Goal: Information Seeking & Learning: Understand process/instructions

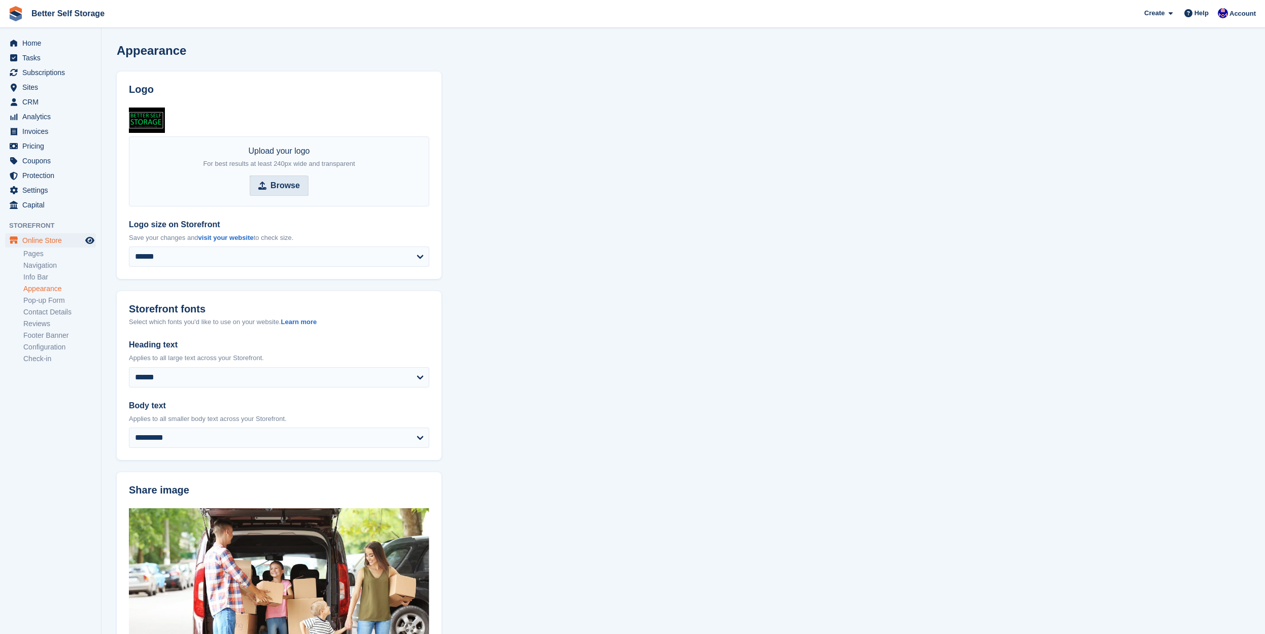
click at [282, 188] on strong "Browse" at bounding box center [284, 186] width 29 height 12
click at [282, 188] on input "Browse" at bounding box center [279, 185] width 59 height 20
type input "**********"
click at [565, 236] on section "**********" at bounding box center [682, 518] width 1163 height 1036
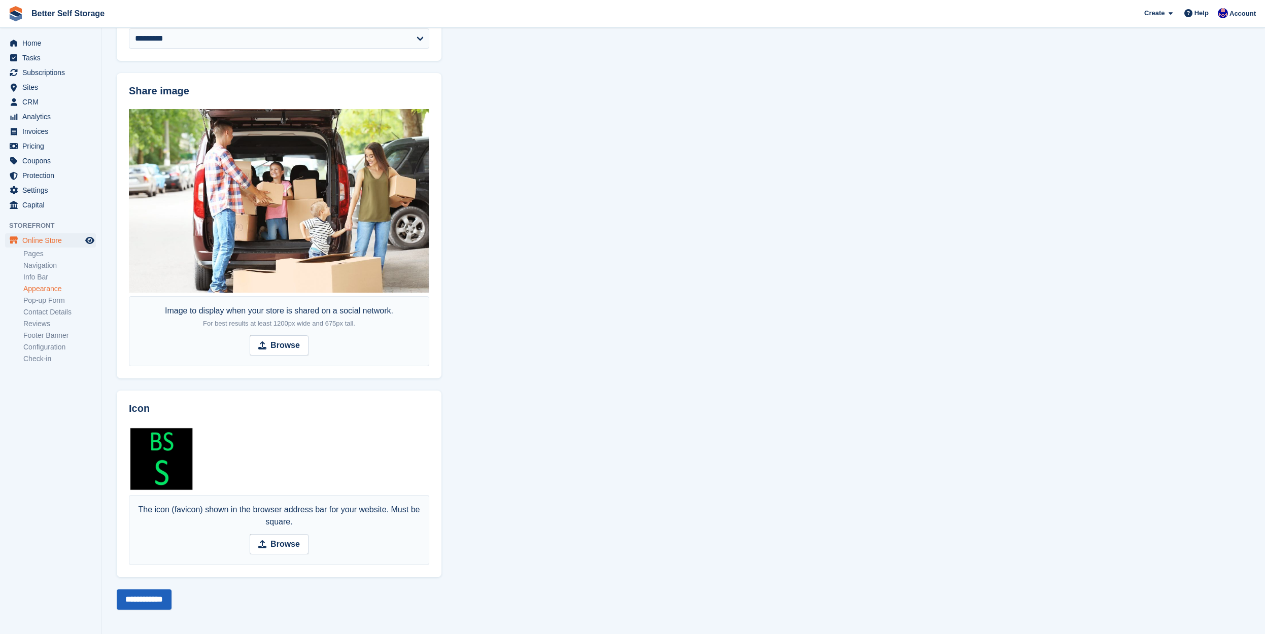
scroll to position [399, 0]
click at [162, 592] on input "**********" at bounding box center [144, 600] width 55 height 20
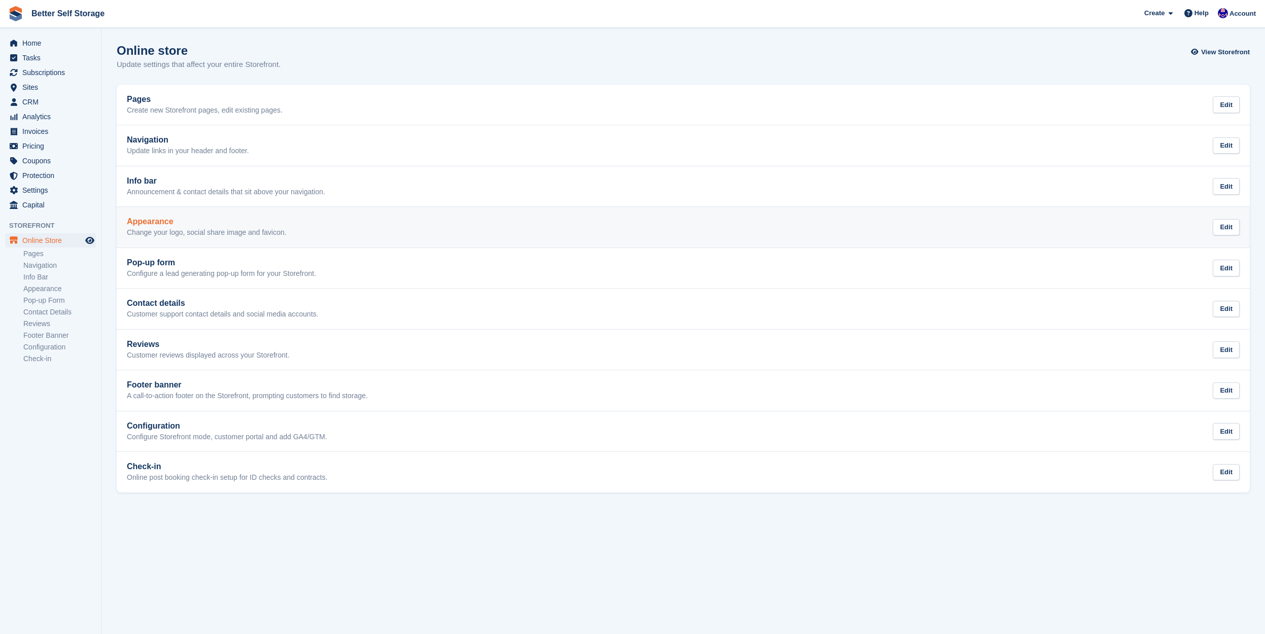
click at [177, 213] on link "Appearance Change your logo, social share image and favicon. Edit" at bounding box center [683, 227] width 1133 height 41
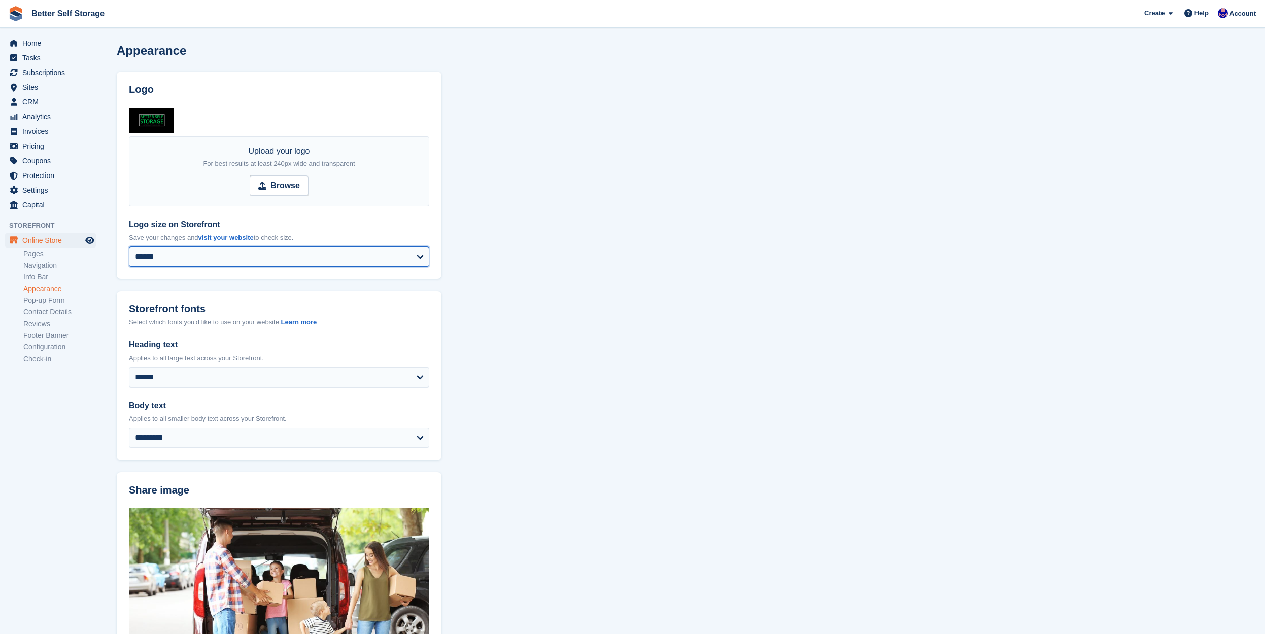
select select "*****"
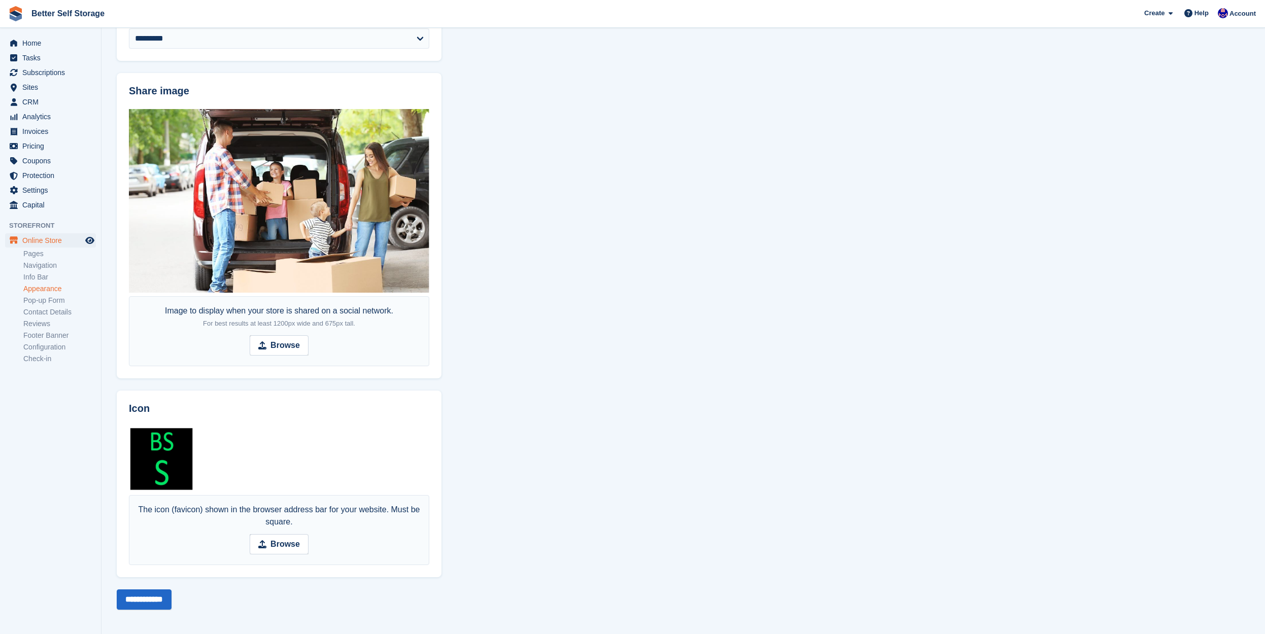
scroll to position [399, 0]
click at [148, 592] on input "**********" at bounding box center [144, 600] width 55 height 20
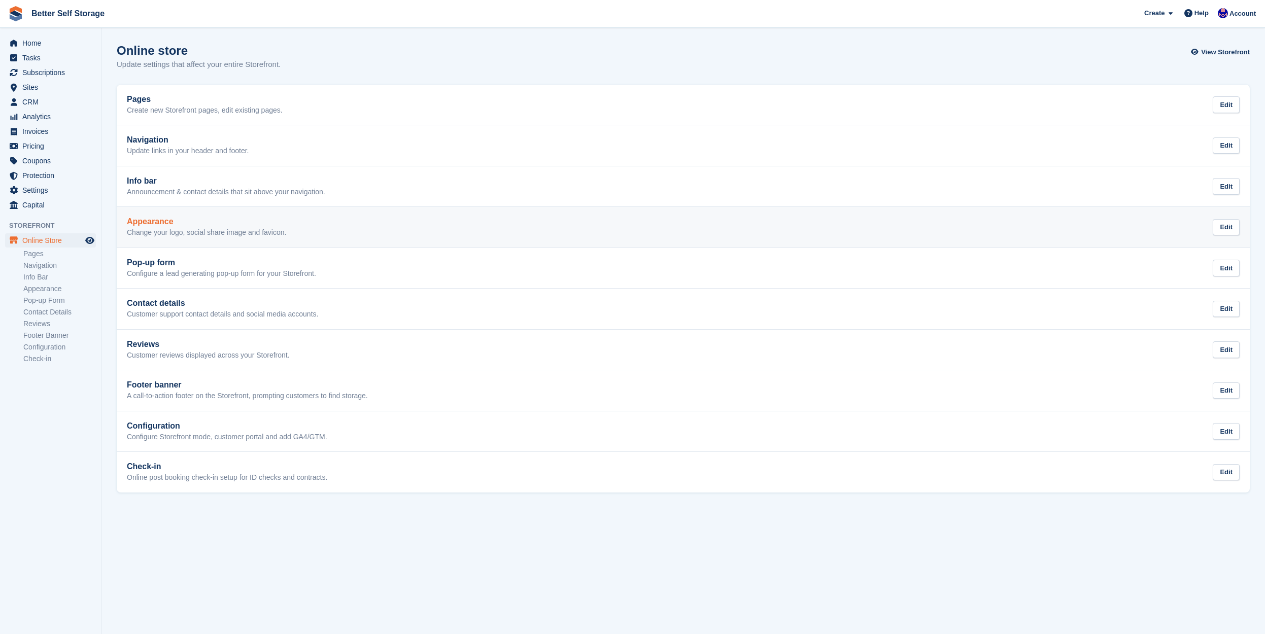
click at [188, 238] on link "Appearance Change your logo, social share image and favicon. Edit" at bounding box center [683, 227] width 1133 height 41
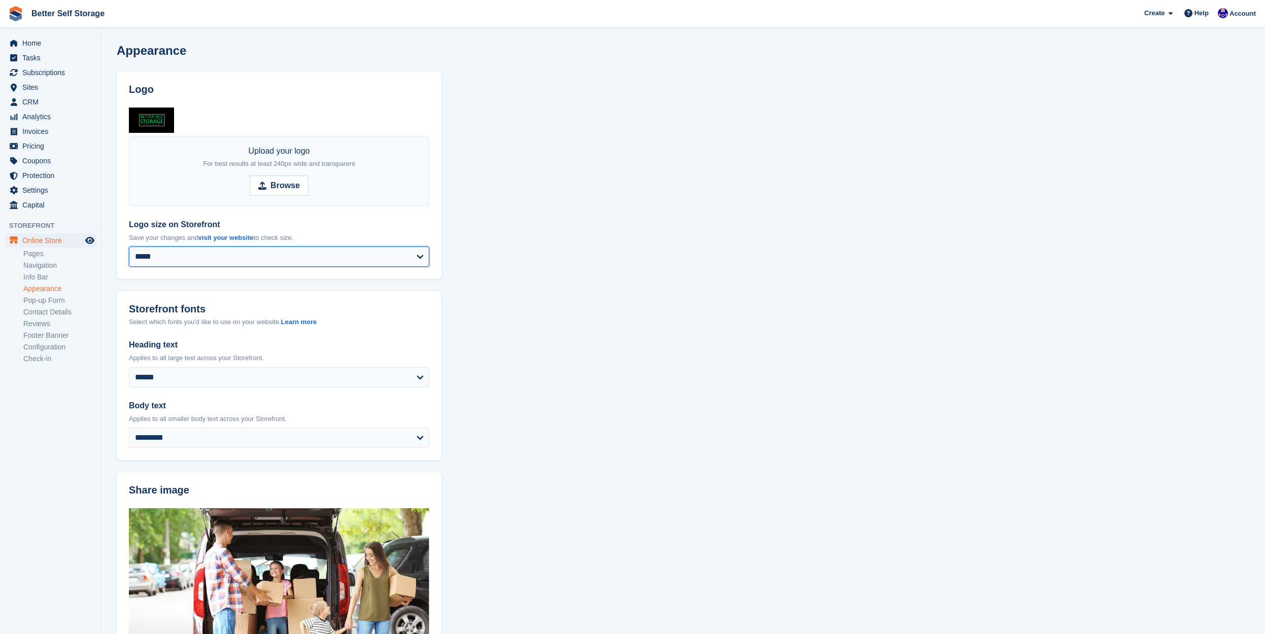
select select "******"
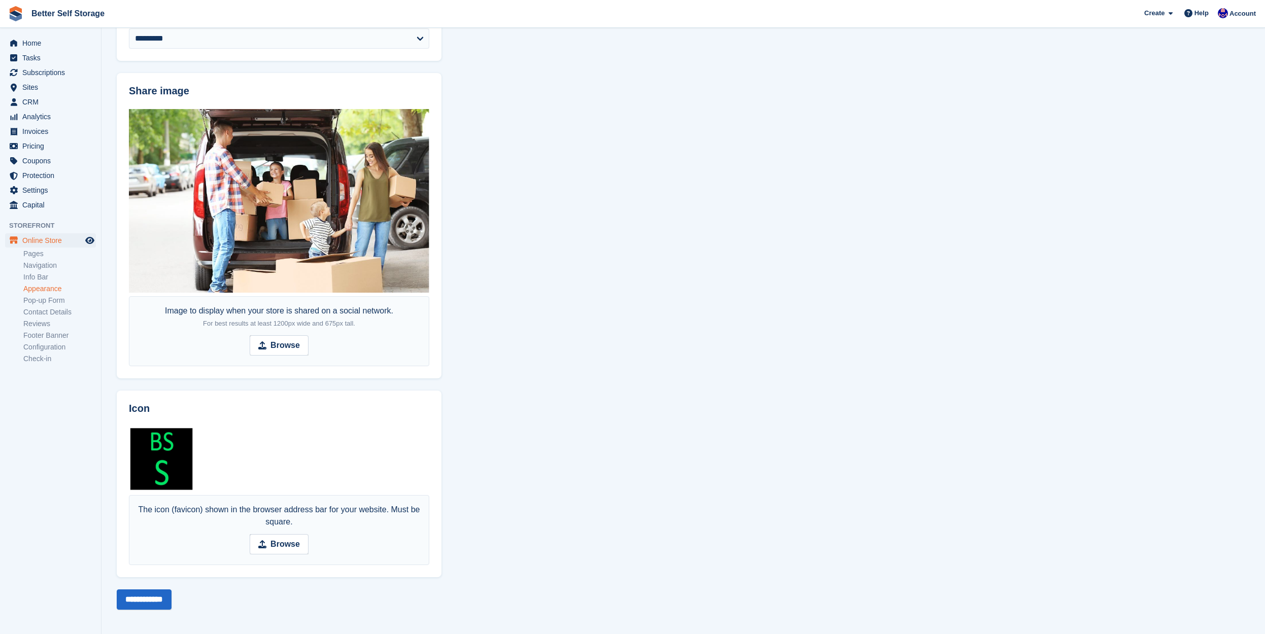
scroll to position [399, 0]
click at [143, 593] on input "**********" at bounding box center [144, 600] width 55 height 20
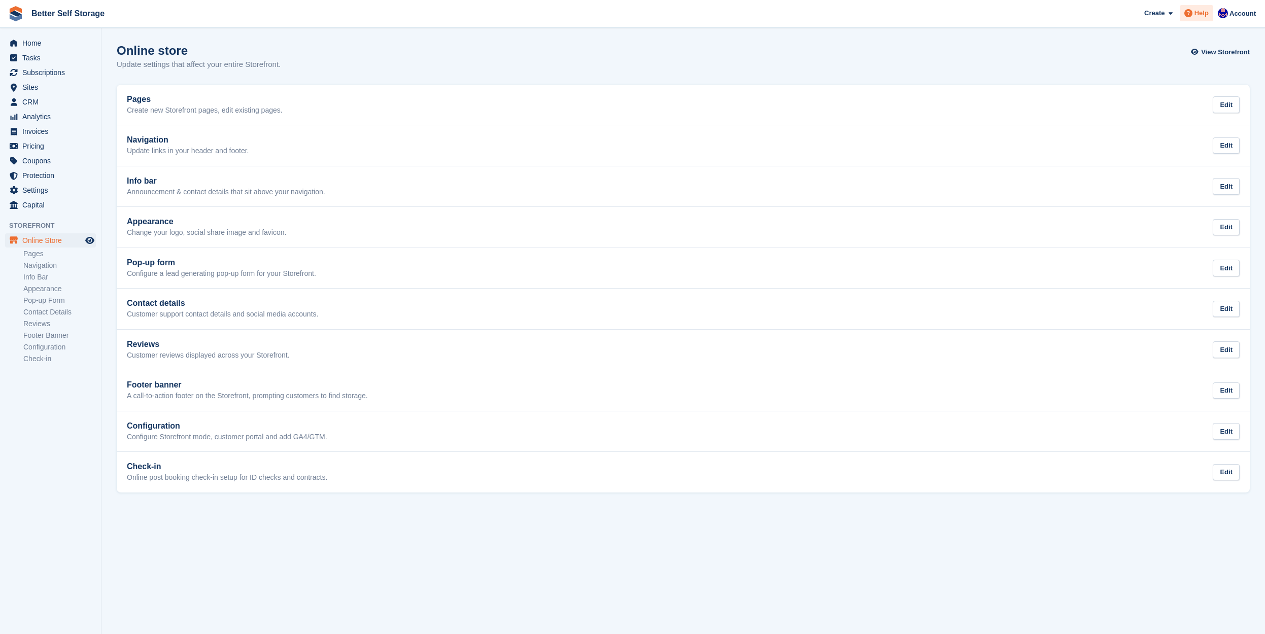
click at [1199, 17] on span "Help" at bounding box center [1201, 13] width 14 height 10
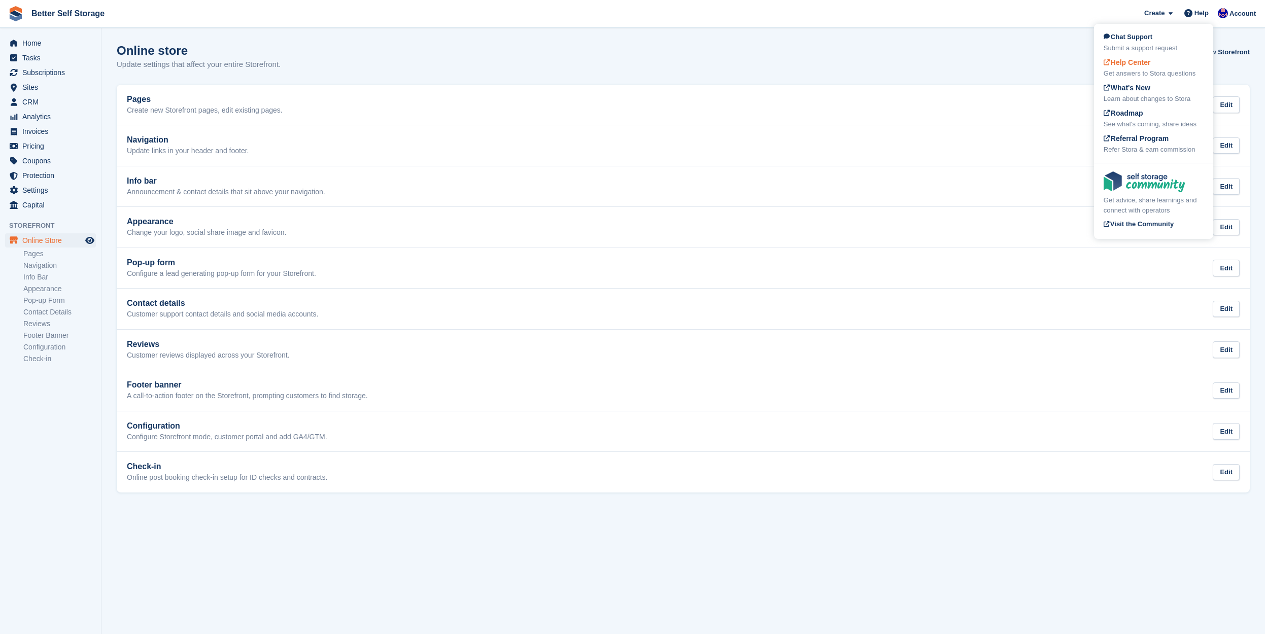
click at [1147, 72] on div "Get answers to Stora questions" at bounding box center [1153, 73] width 100 height 10
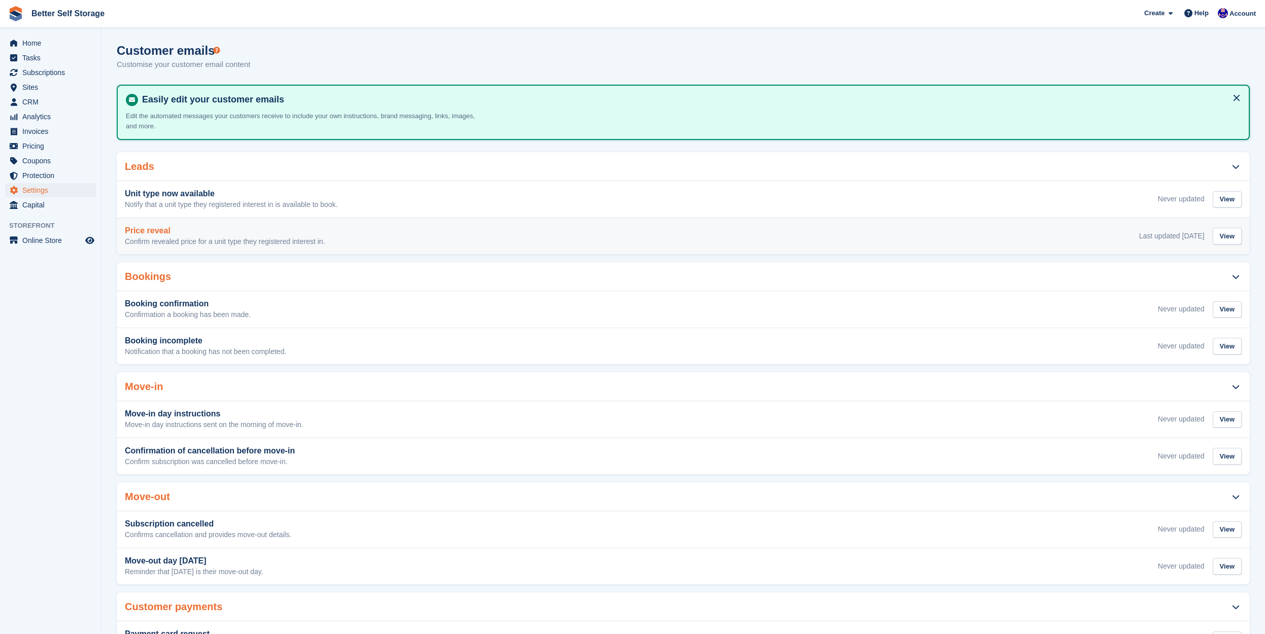
click at [354, 233] on div "Price reveal Confirm revealed price for a unit type they registered interest in…" at bounding box center [683, 236] width 1116 height 20
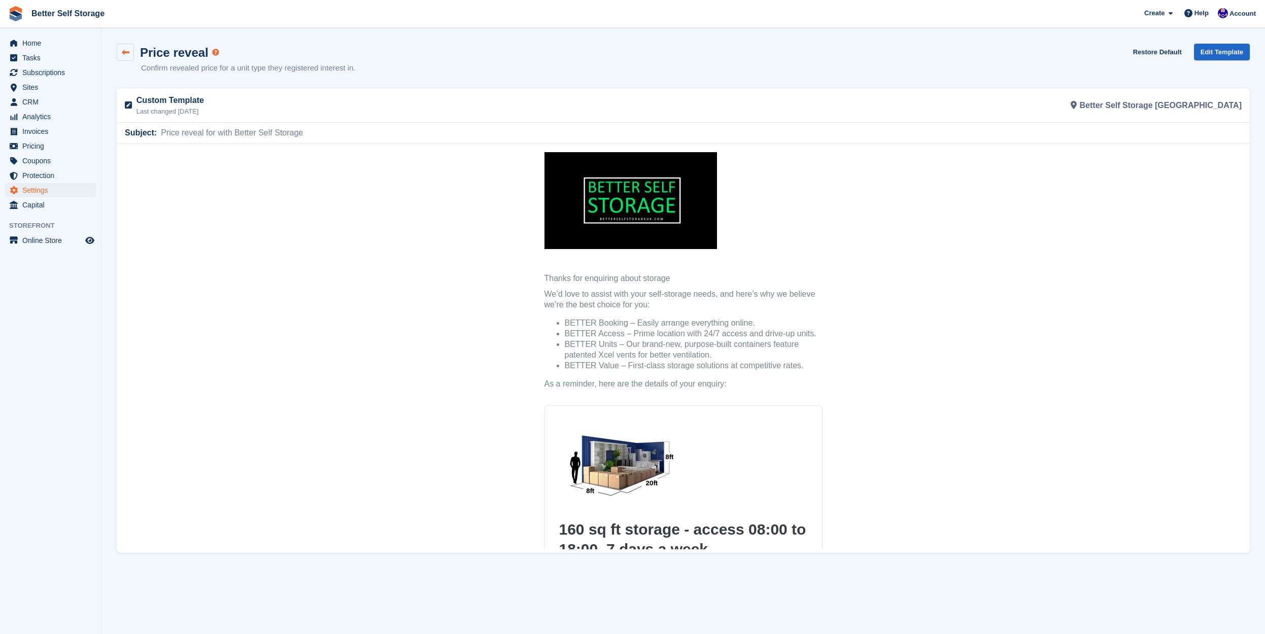
click at [129, 53] on link at bounding box center [125, 52] width 17 height 17
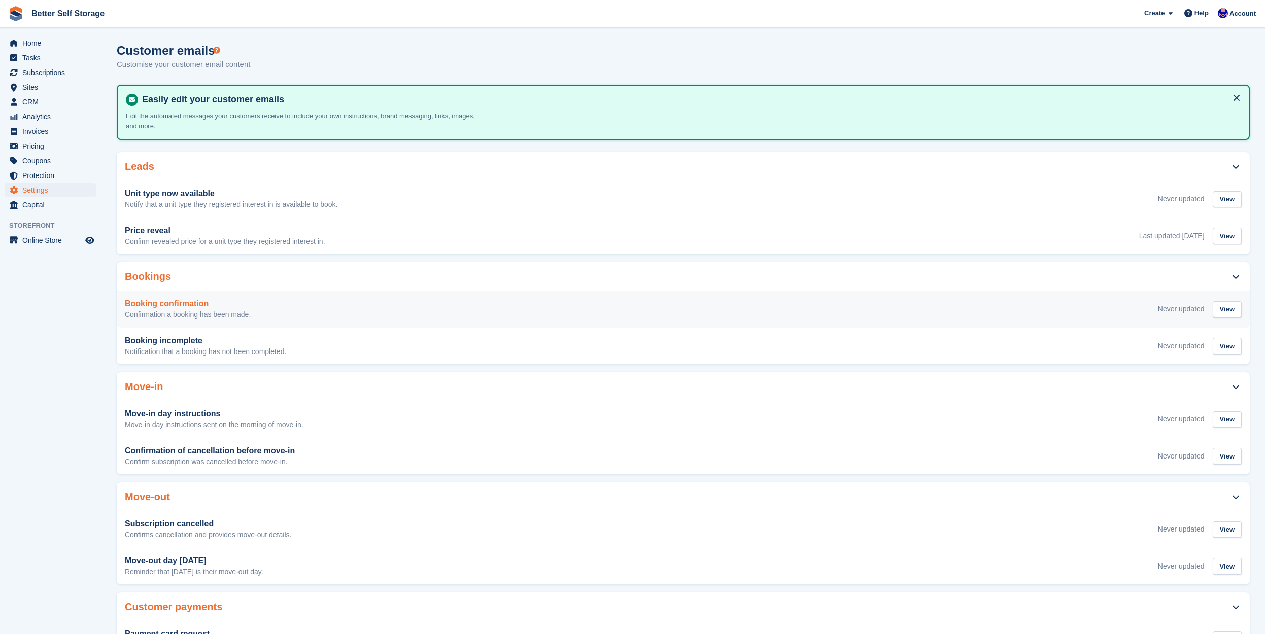
click at [213, 307] on div "Booking confirmation Confirmation a booking has been made." at bounding box center [188, 309] width 126 height 20
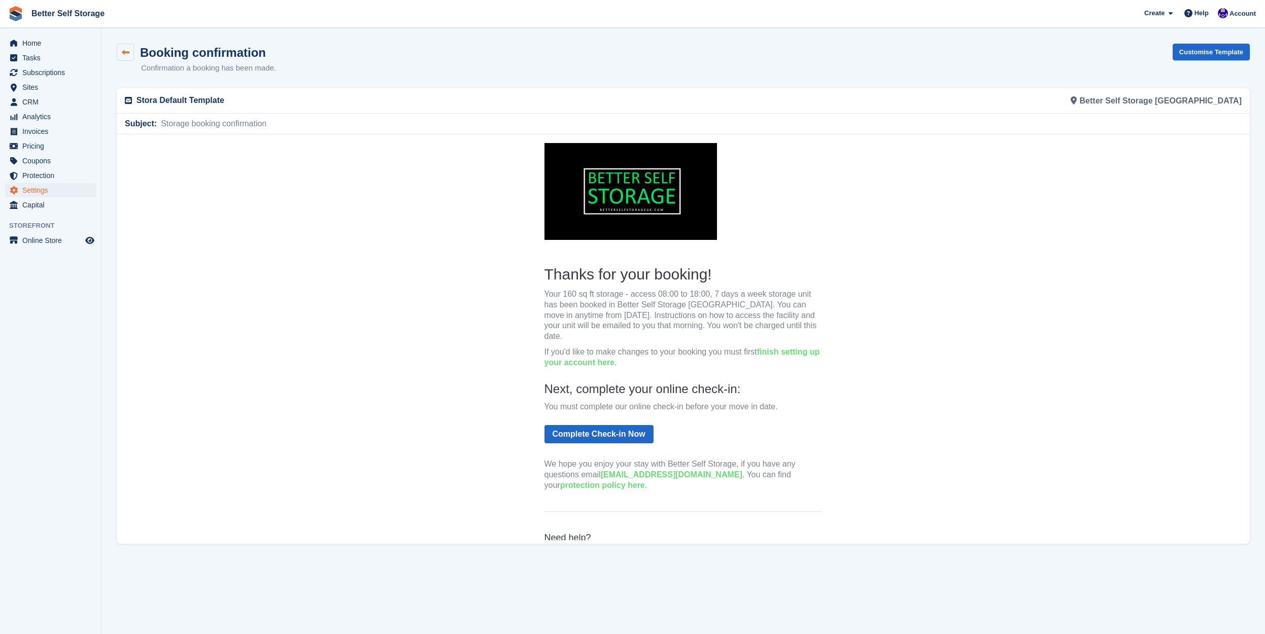
click at [123, 52] on icon at bounding box center [126, 53] width 8 height 8
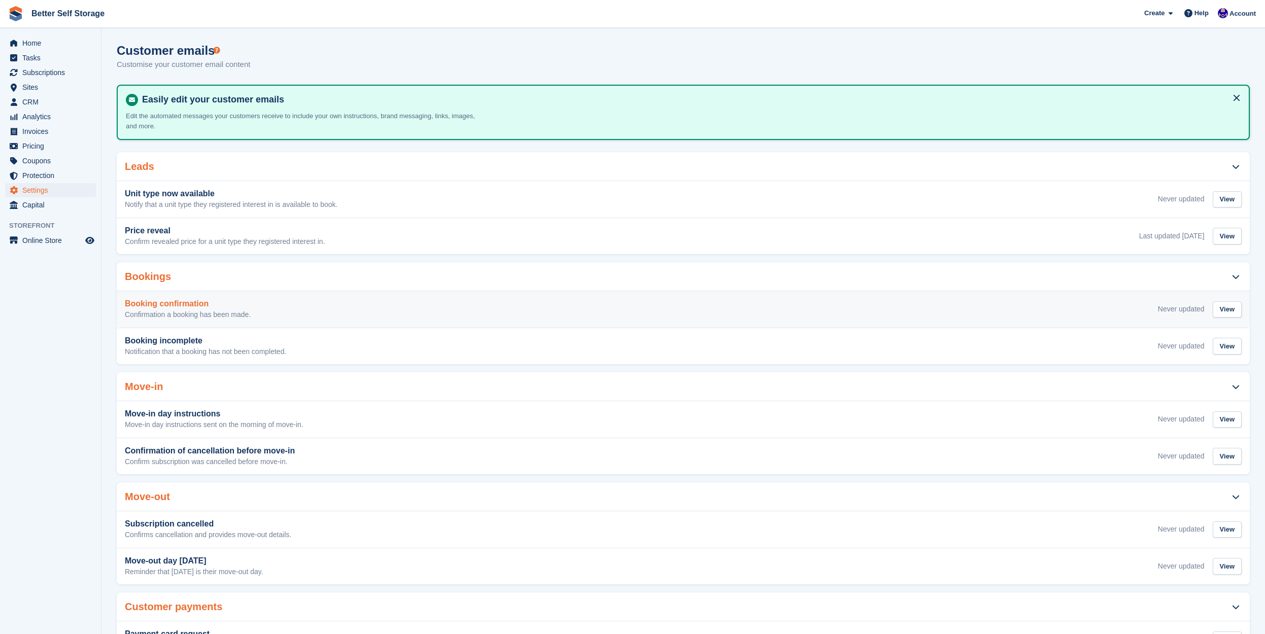
click at [267, 303] on div "Booking confirmation Confirmation a booking has been made. Never updated View" at bounding box center [683, 309] width 1116 height 20
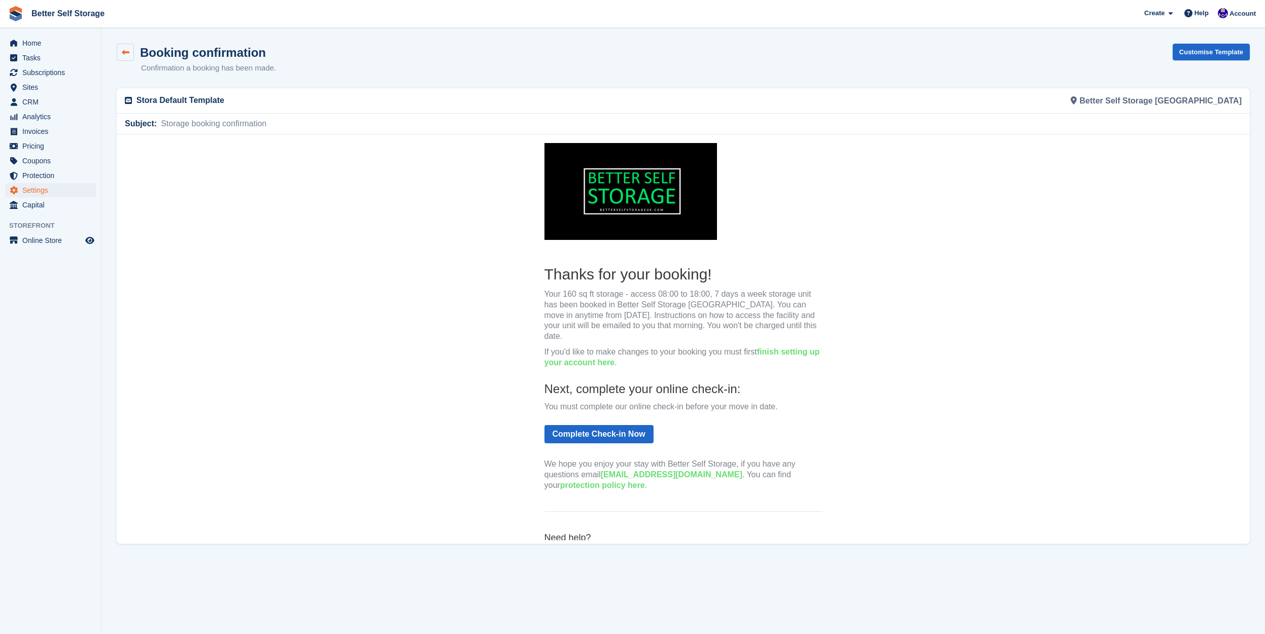
click at [122, 50] on link at bounding box center [125, 52] width 17 height 17
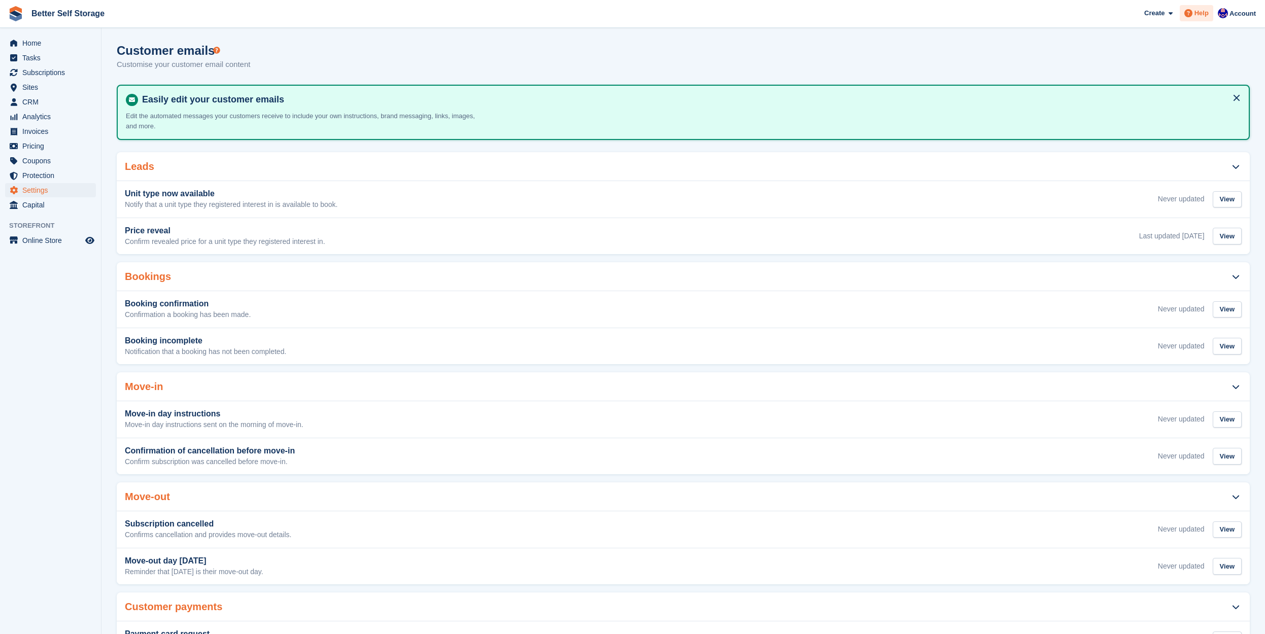
click at [1198, 14] on span "Help" at bounding box center [1201, 13] width 14 height 10
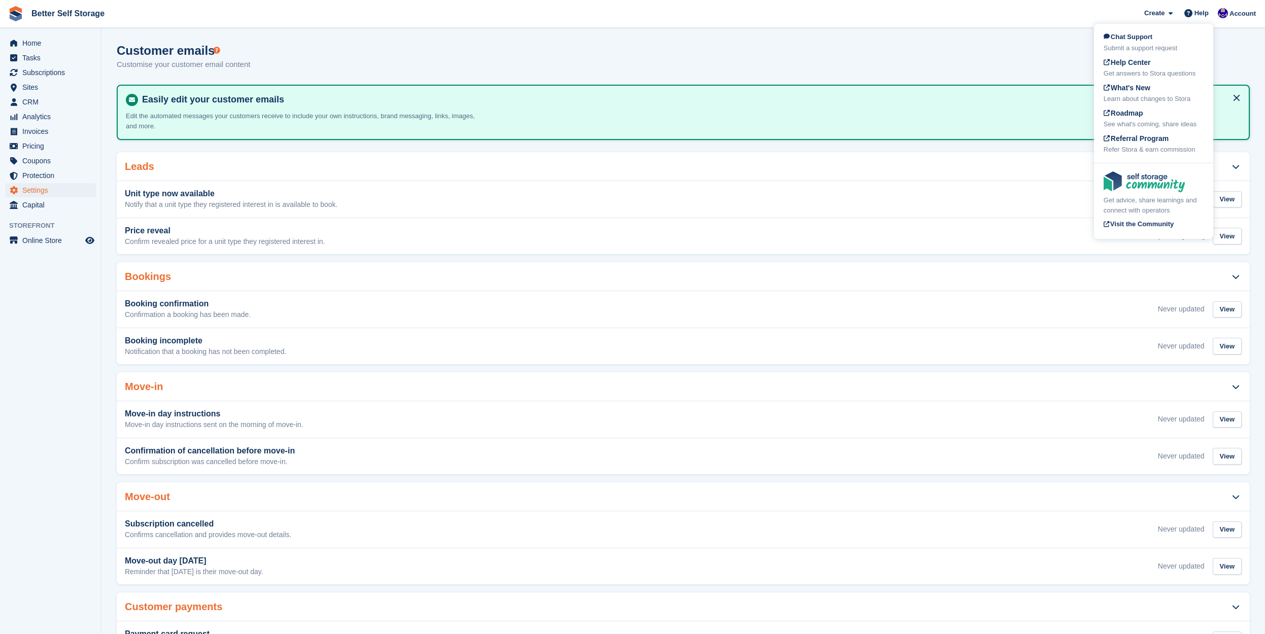
drag, startPoint x: 994, startPoint y: 63, endPoint x: 742, endPoint y: 62, distance: 251.6
click at [995, 64] on div "Customer emails Customise your customer email content" at bounding box center [683, 63] width 1133 height 39
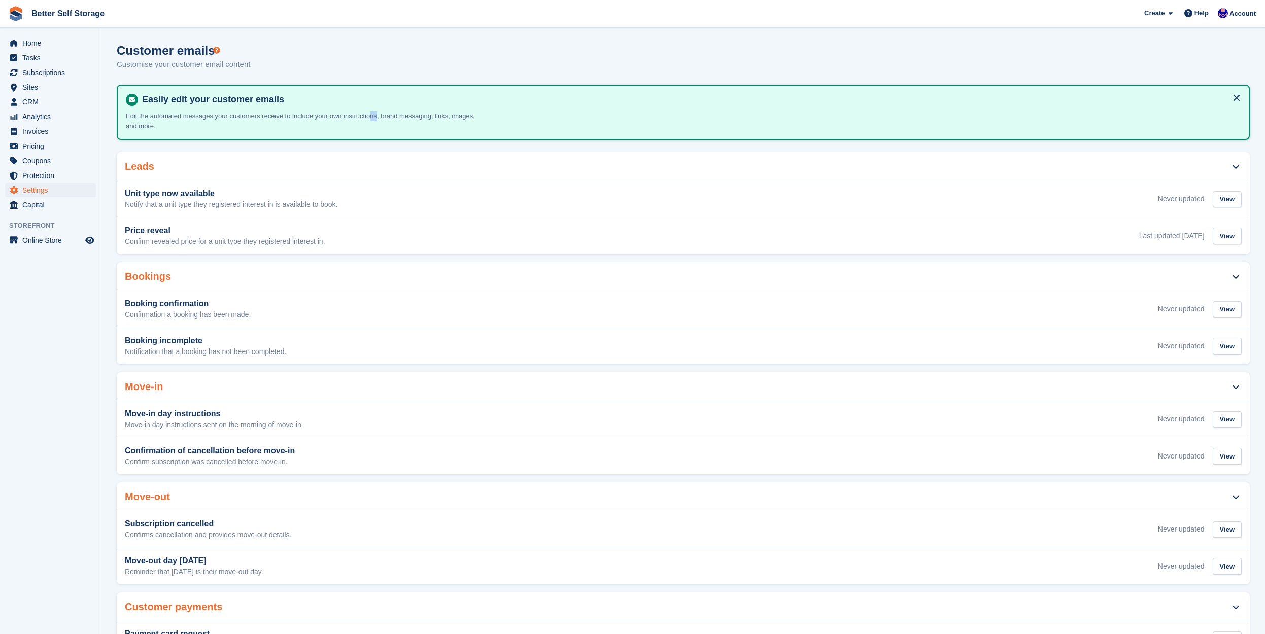
drag, startPoint x: 389, startPoint y: 111, endPoint x: 379, endPoint y: 115, distance: 10.7
click at [381, 114] on p "Edit the automated messages your customers receive to include your own instruct…" at bounding box center [303, 121] width 355 height 20
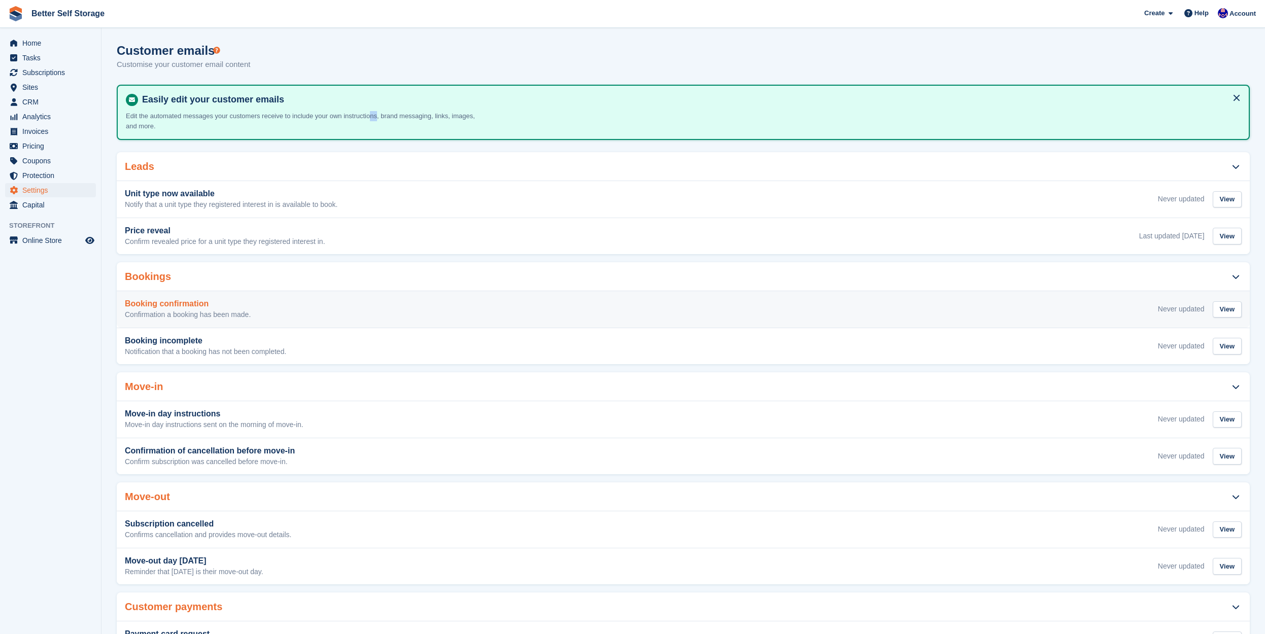
click at [233, 305] on h3 "Booking confirmation" at bounding box center [188, 303] width 126 height 9
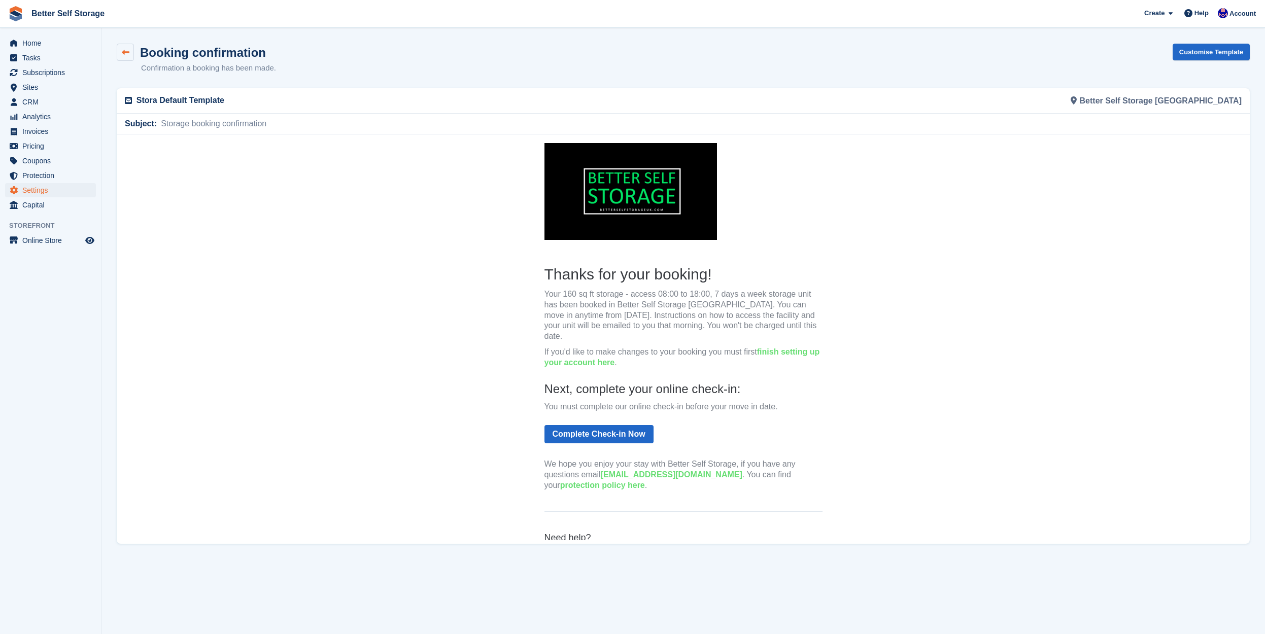
click at [122, 51] on icon at bounding box center [126, 53] width 8 height 8
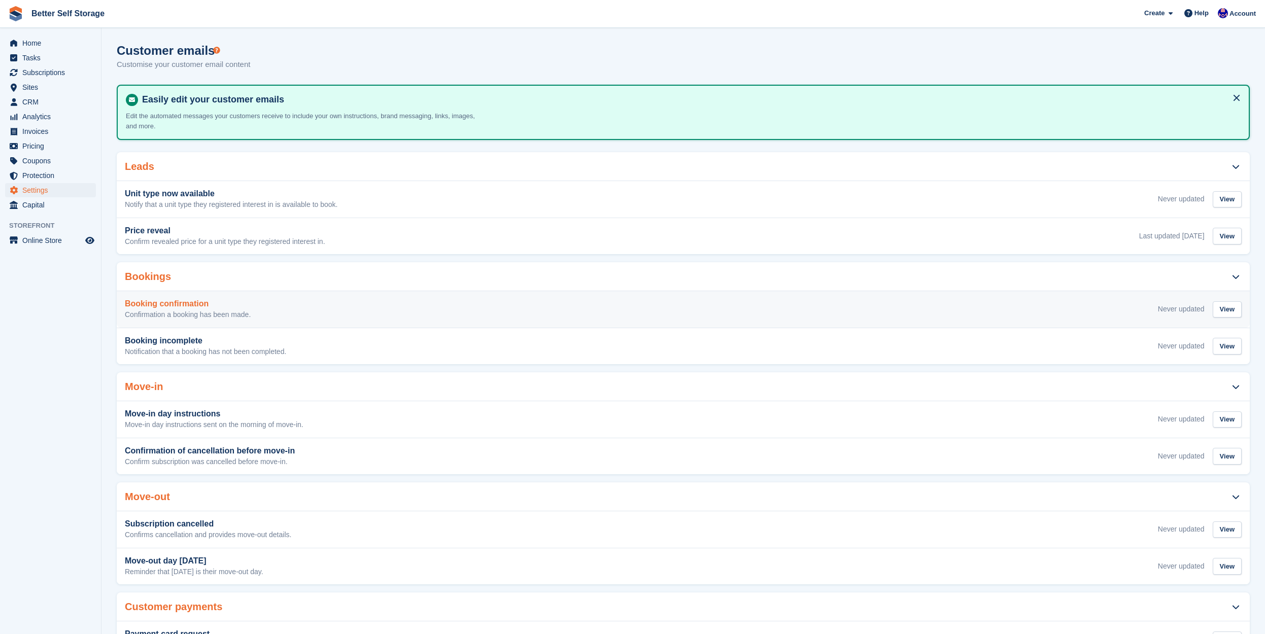
click at [225, 308] on div "Booking confirmation Confirmation a booking has been made." at bounding box center [188, 309] width 126 height 20
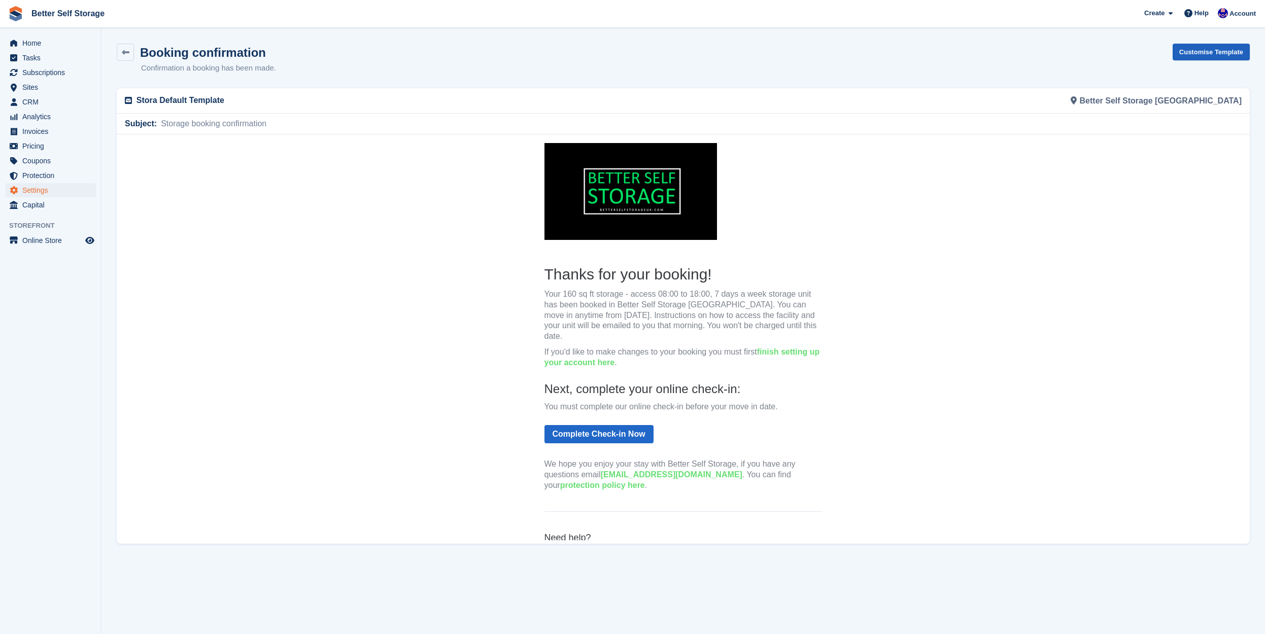
click at [1213, 54] on link "Customise Template" at bounding box center [1210, 52] width 77 height 17
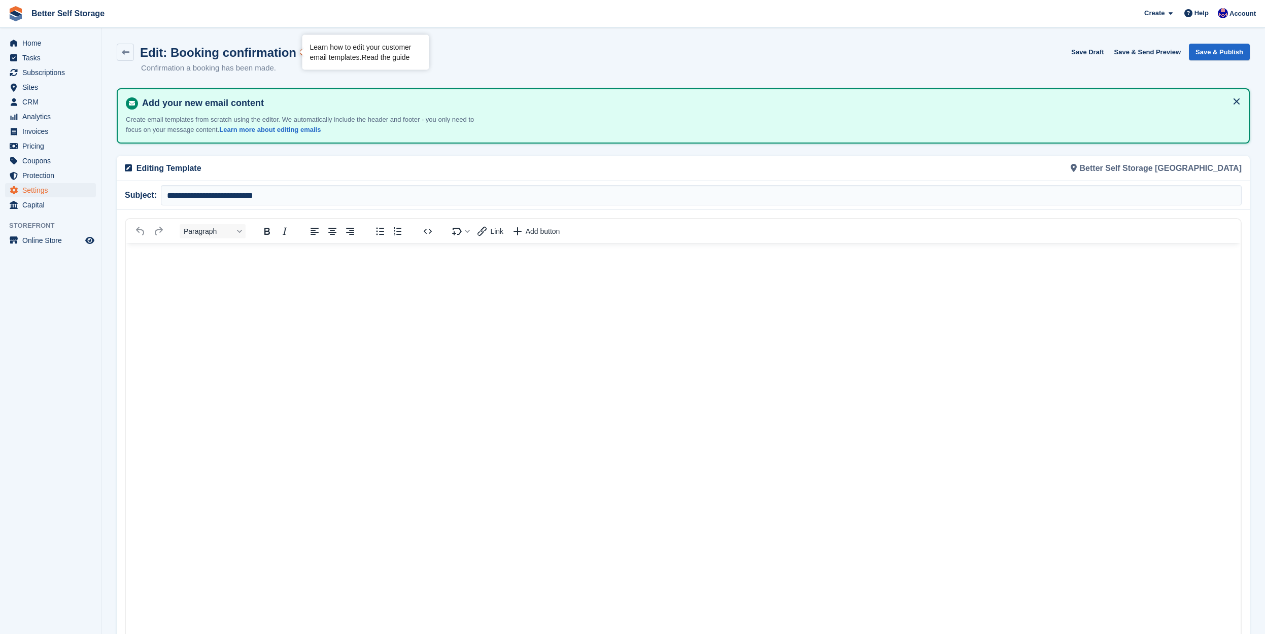
click at [402, 57] on link "Read the guide" at bounding box center [385, 57] width 48 height 8
click at [128, 55] on icon at bounding box center [126, 53] width 8 height 8
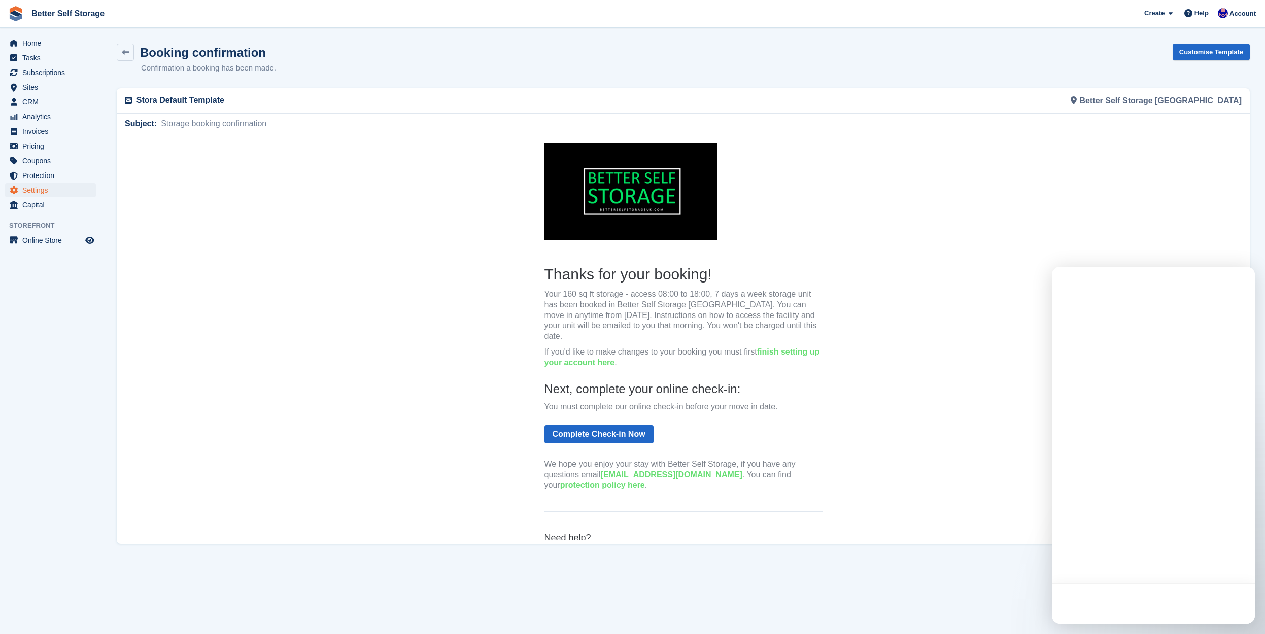
click at [128, 55] on icon at bounding box center [126, 53] width 8 height 8
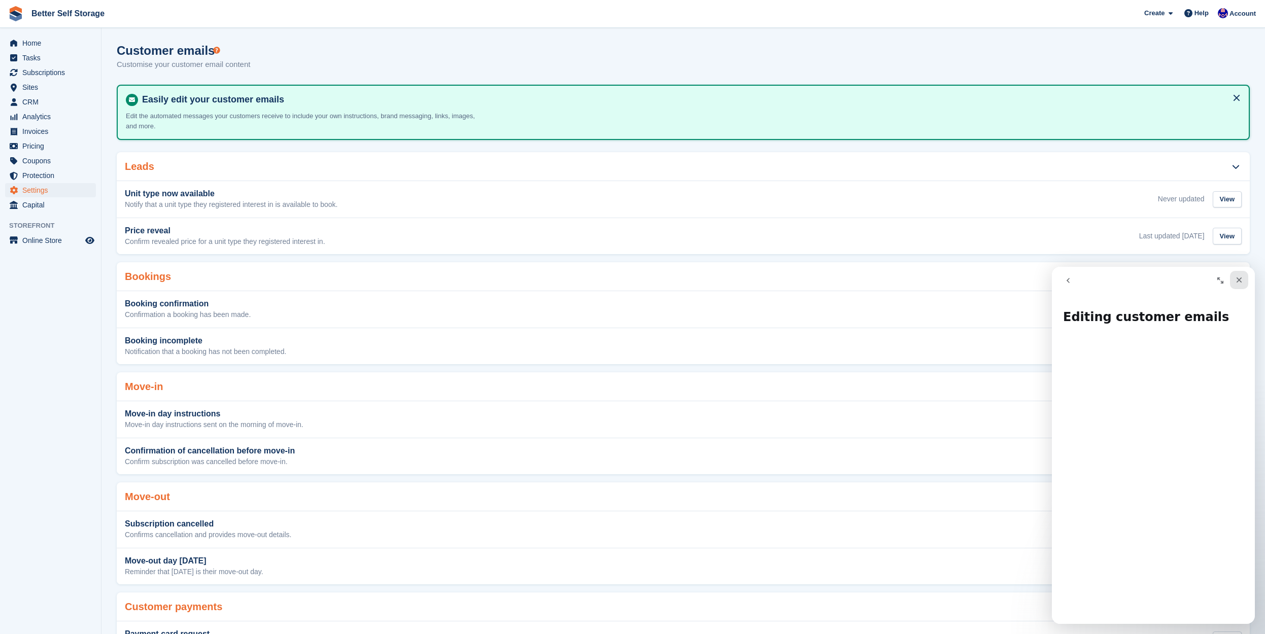
click at [1244, 279] on div "Close" at bounding box center [1239, 280] width 18 height 18
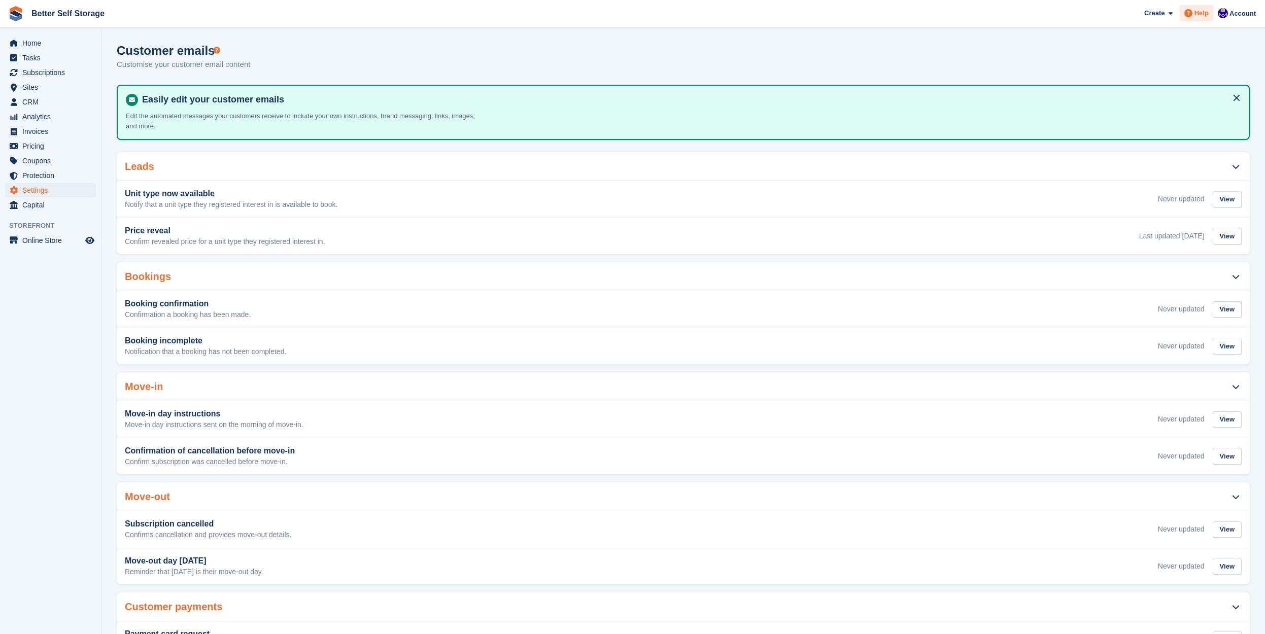
click at [1204, 13] on span "Help" at bounding box center [1201, 13] width 14 height 10
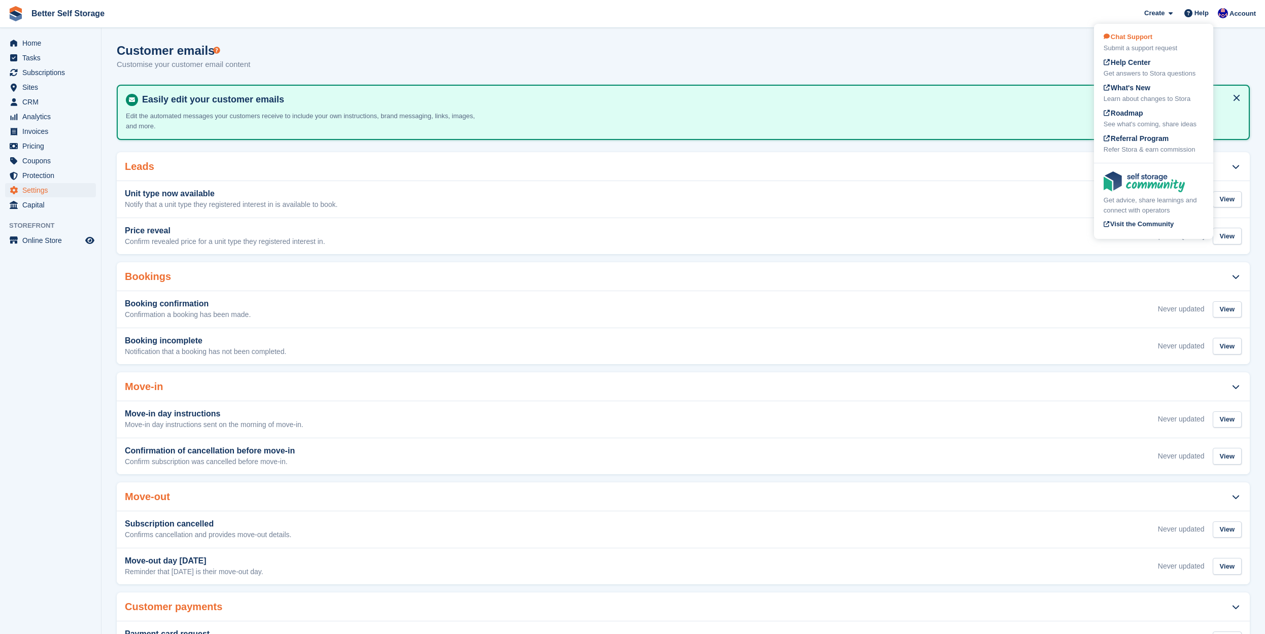
click at [1135, 44] on div "Submit a support request" at bounding box center [1153, 48] width 100 height 10
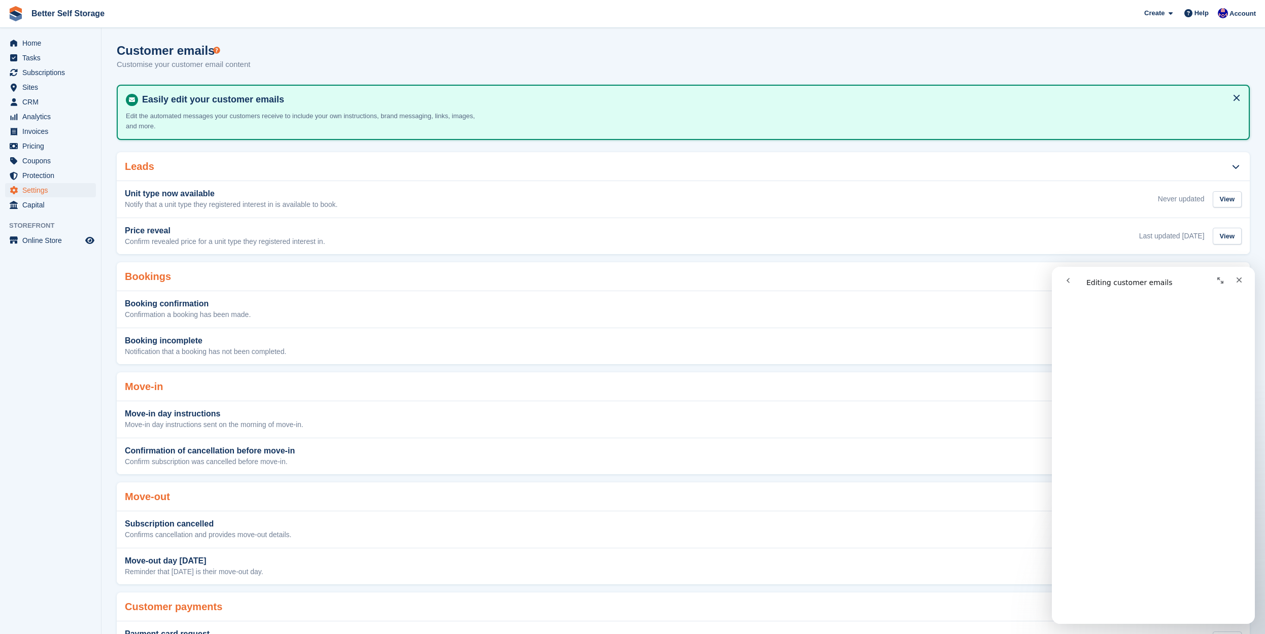
scroll to position [3389, 0]
click at [1240, 278] on icon "Close" at bounding box center [1239, 280] width 8 height 8
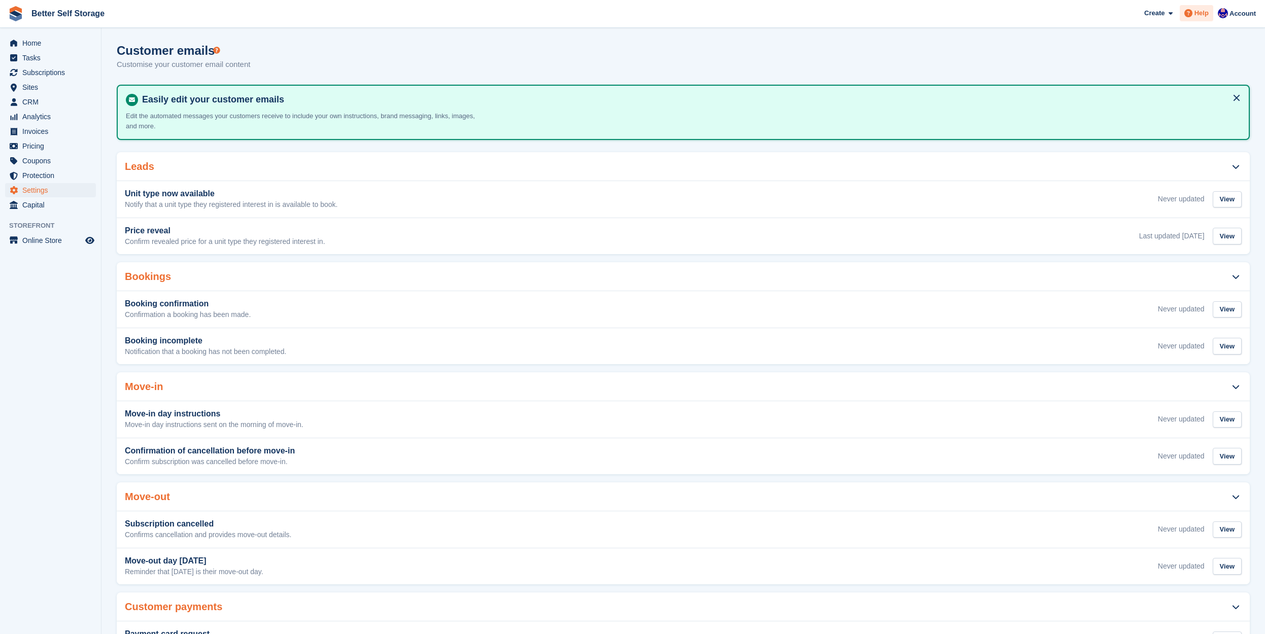
click at [1199, 15] on span "Help" at bounding box center [1201, 13] width 14 height 10
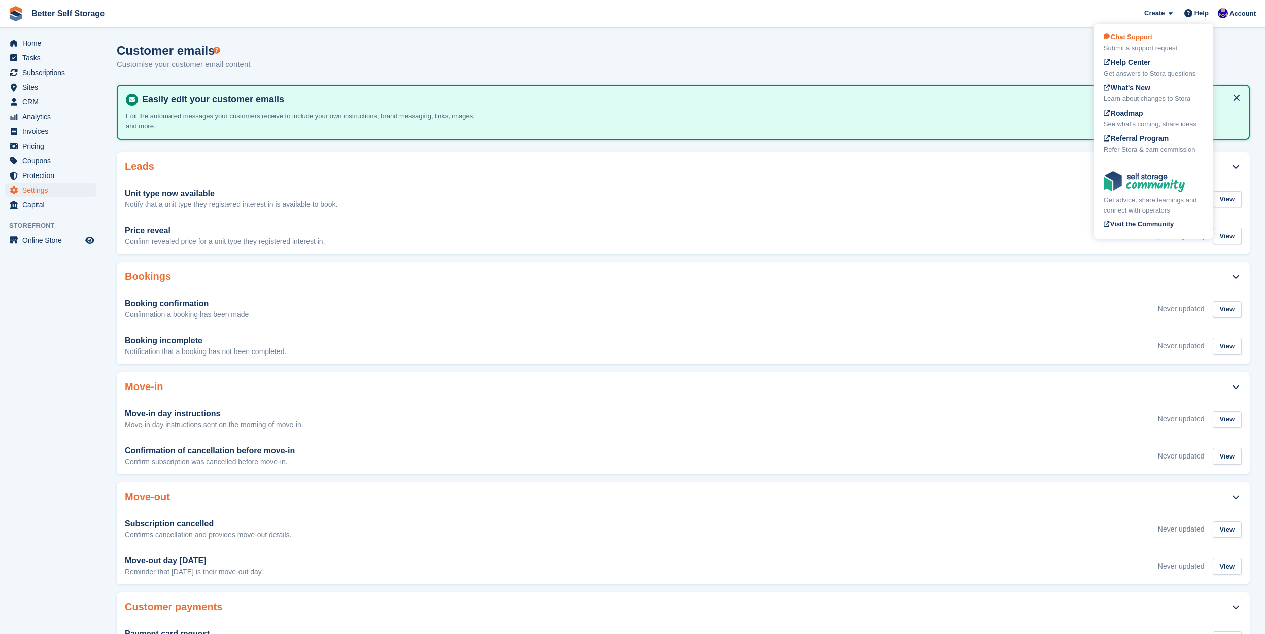
click at [1127, 40] on span "Chat Support" at bounding box center [1127, 37] width 49 height 8
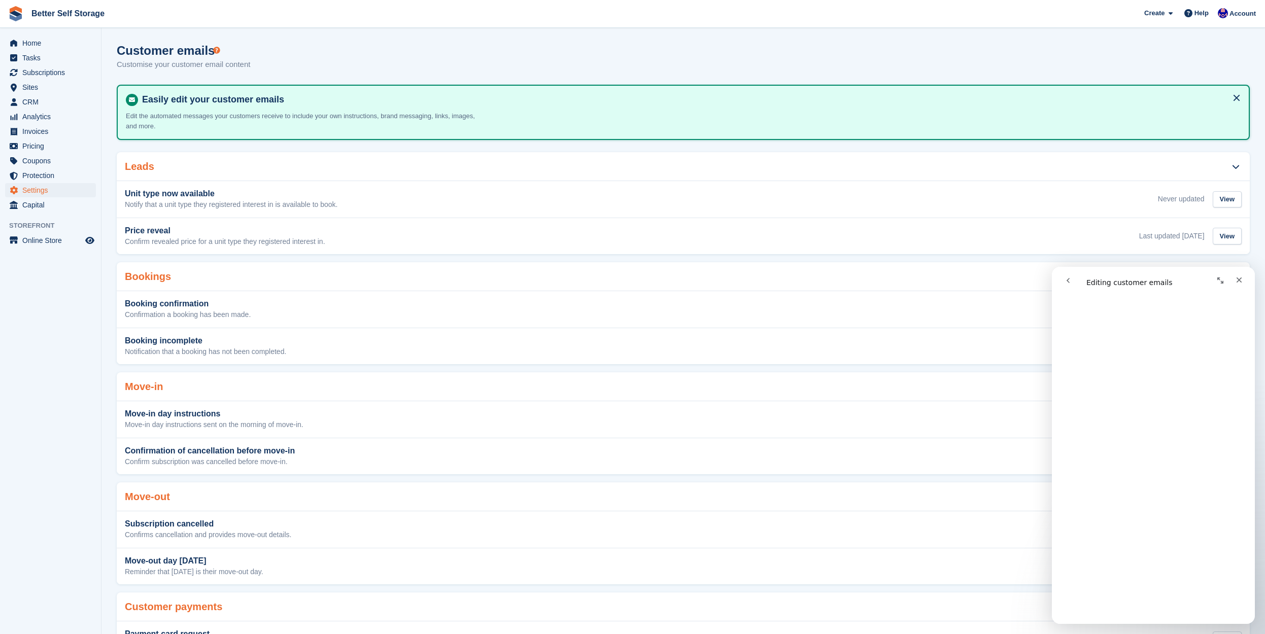
scroll to position [0, 0]
click at [1240, 280] on icon "Close" at bounding box center [1239, 280] width 8 height 8
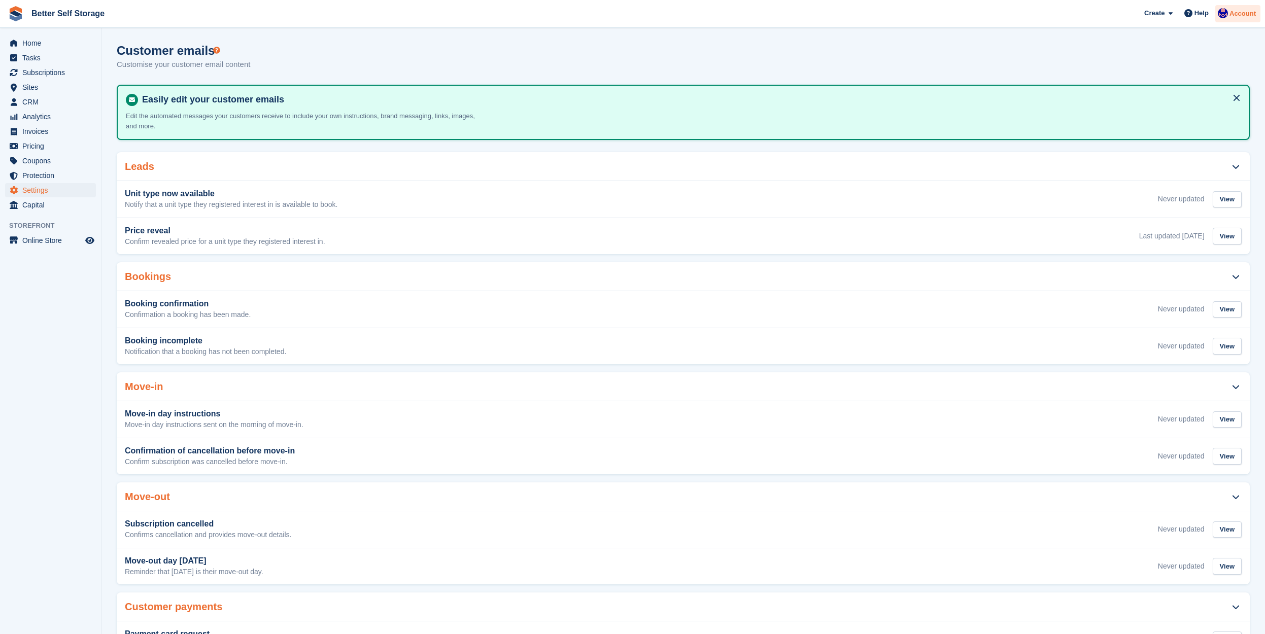
click at [1232, 14] on span "Account" at bounding box center [1242, 14] width 26 height 10
click at [1203, 16] on span "Help" at bounding box center [1201, 13] width 14 height 10
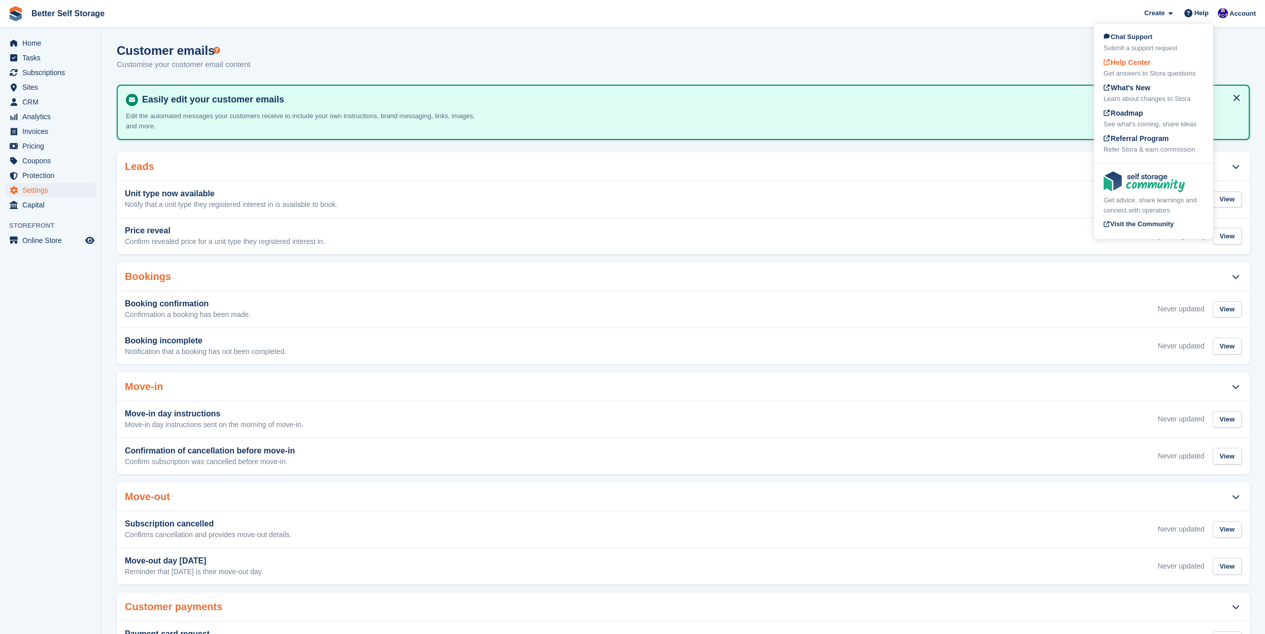
click at [1133, 64] on span "Help Center" at bounding box center [1126, 62] width 47 height 8
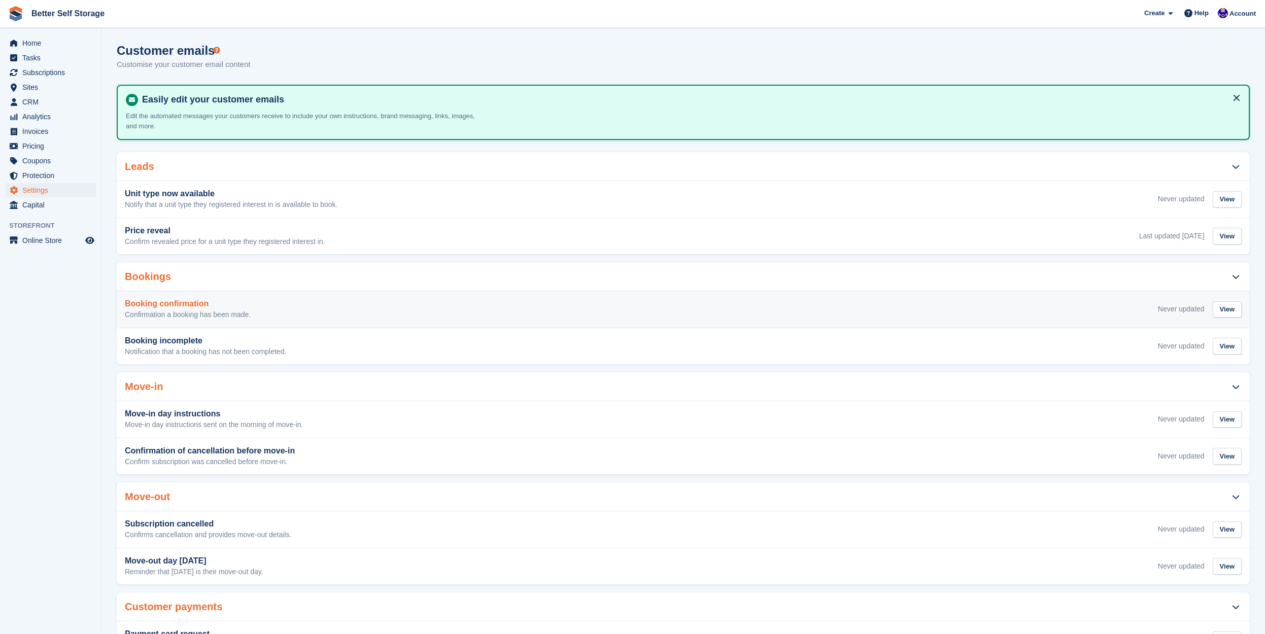
click at [217, 300] on h3 "Booking confirmation" at bounding box center [188, 303] width 126 height 9
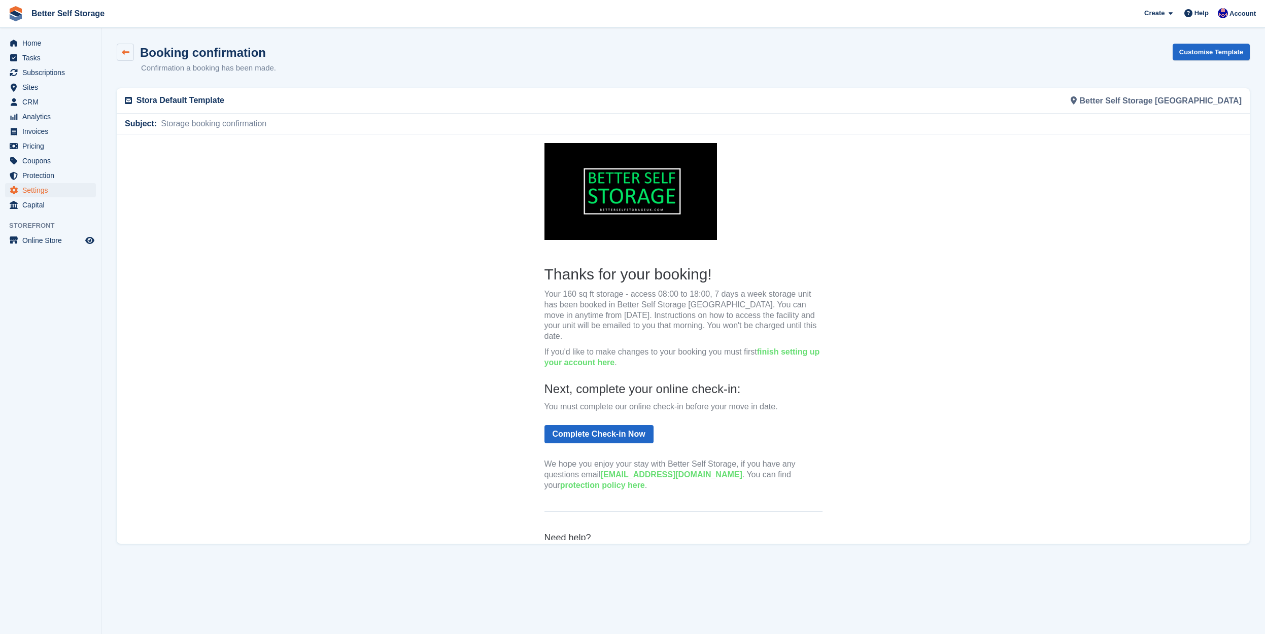
click at [122, 53] on icon at bounding box center [126, 53] width 8 height 8
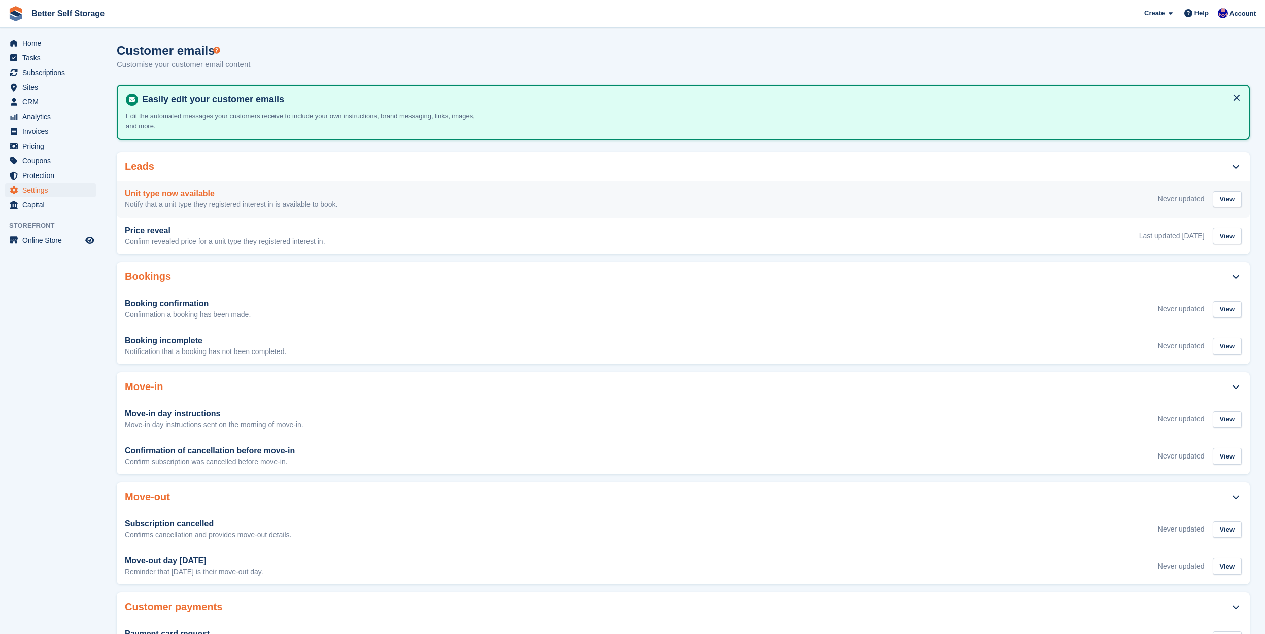
click at [251, 197] on h3 "Unit type now available" at bounding box center [231, 193] width 213 height 9
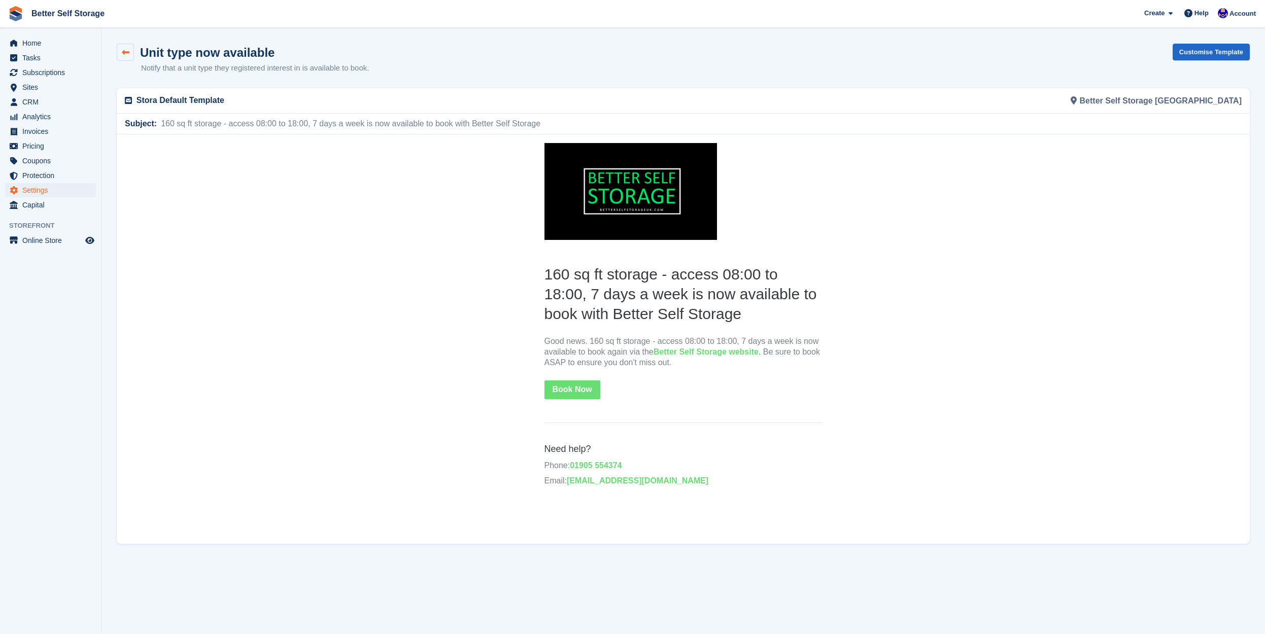
click at [122, 51] on icon at bounding box center [126, 53] width 8 height 8
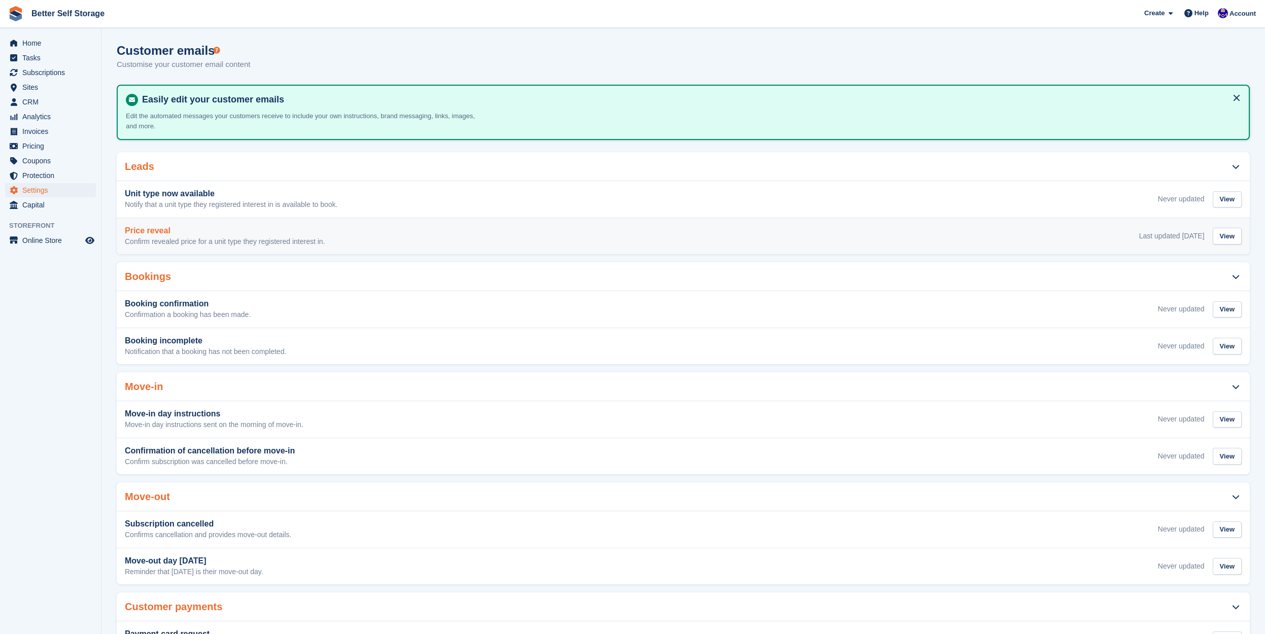
click at [230, 244] on div "Price reveal Confirm revealed price for a unit type they registered interest in…" at bounding box center [683, 236] width 1133 height 37
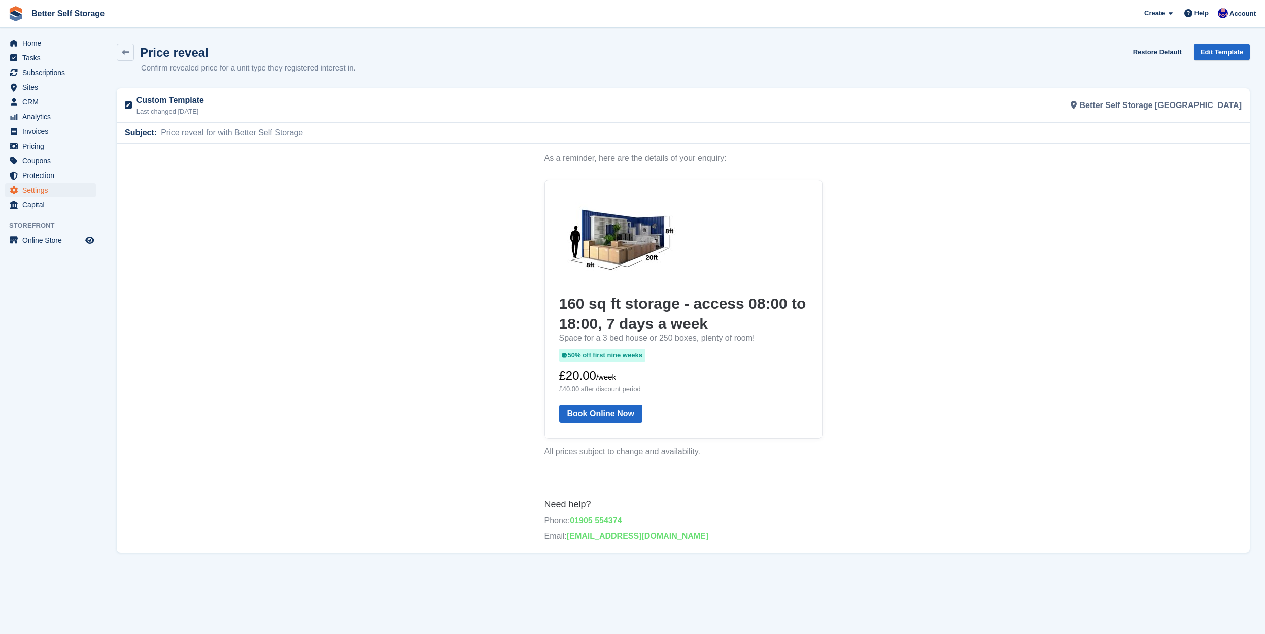
scroll to position [225, 0]
click at [128, 52] on icon at bounding box center [126, 53] width 8 height 8
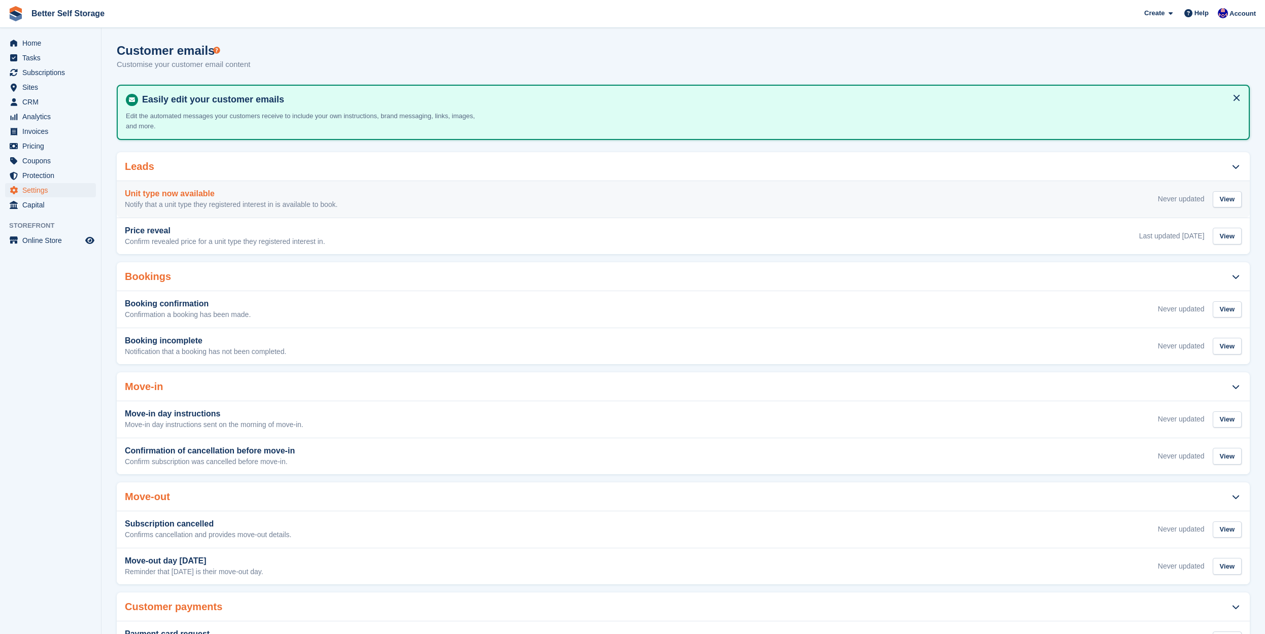
click at [251, 196] on h3 "Unit type now available" at bounding box center [231, 193] width 213 height 9
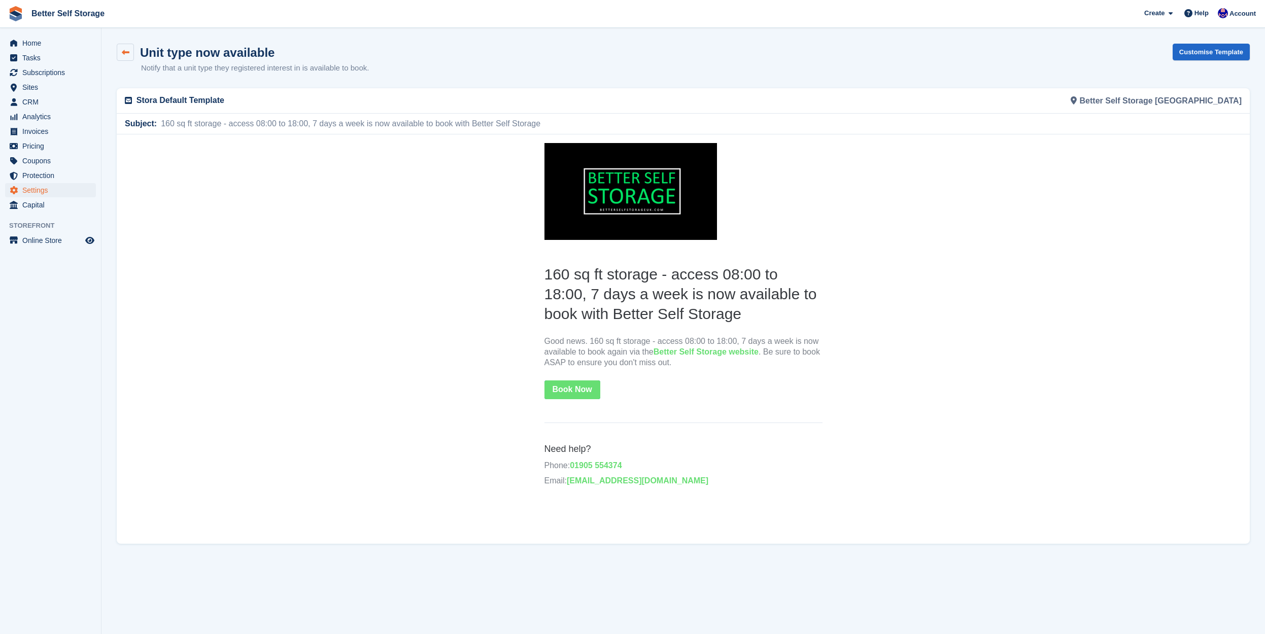
click at [128, 52] on icon at bounding box center [126, 53] width 8 height 8
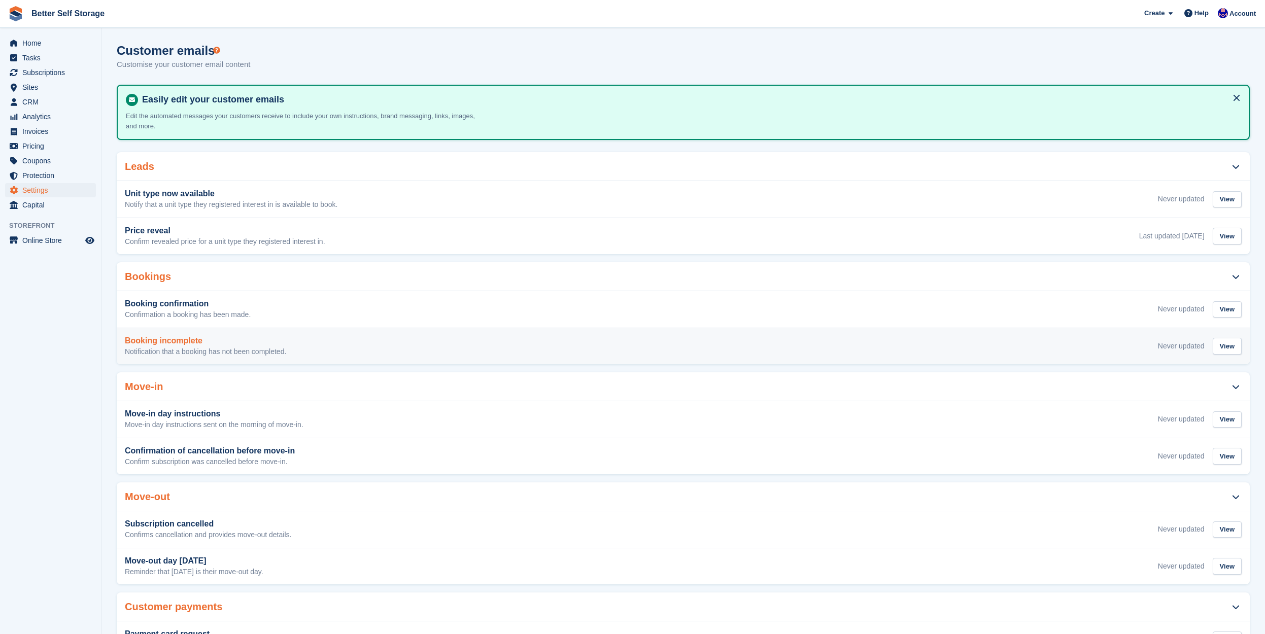
click at [270, 338] on h3 "Booking incomplete" at bounding box center [205, 340] width 161 height 9
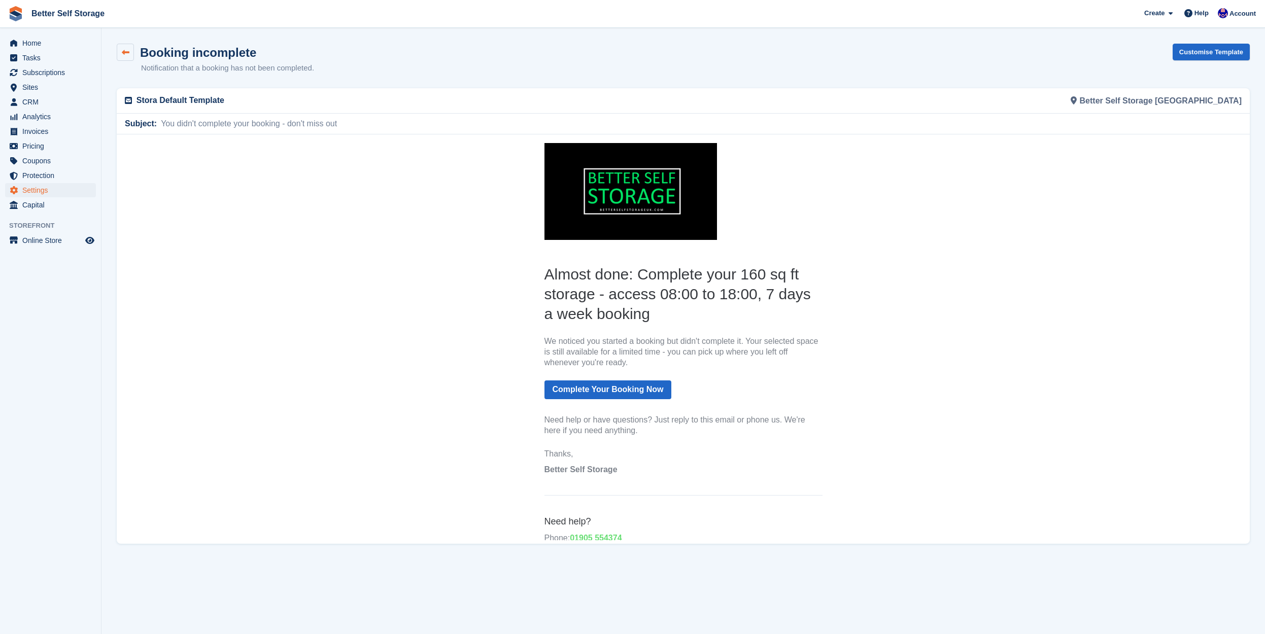
click at [130, 53] on link at bounding box center [125, 52] width 17 height 17
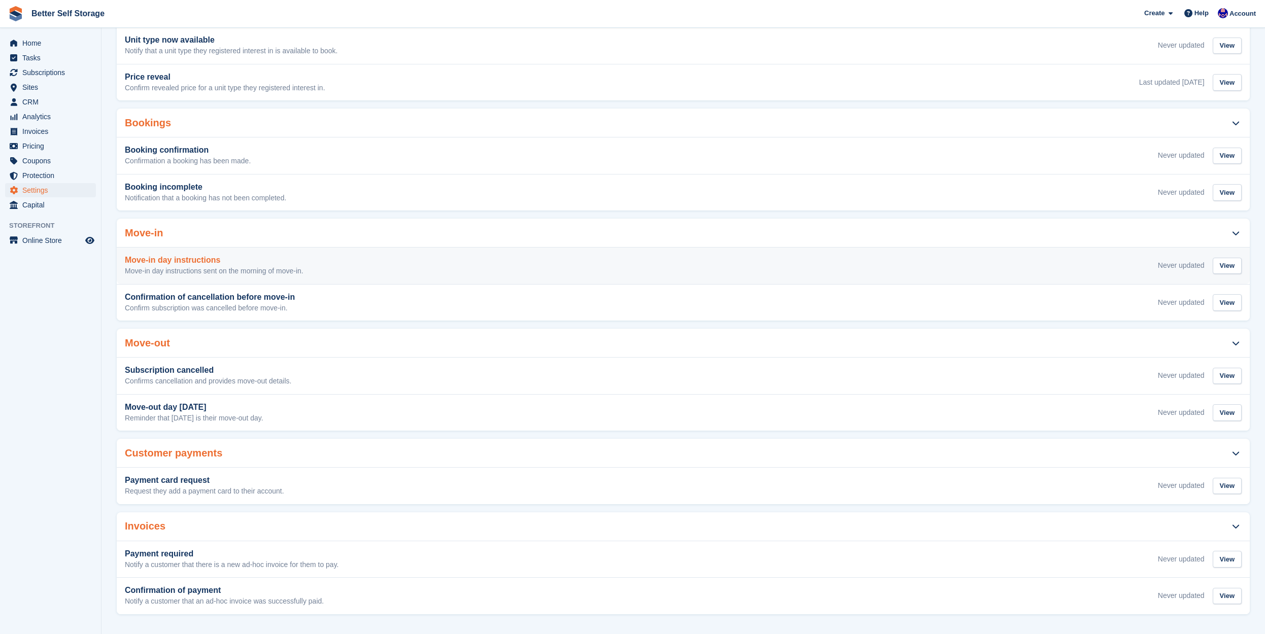
scroll to position [153, 0]
click at [294, 267] on p "Move-in day instructions sent on the morning of move-in." at bounding box center [214, 271] width 179 height 9
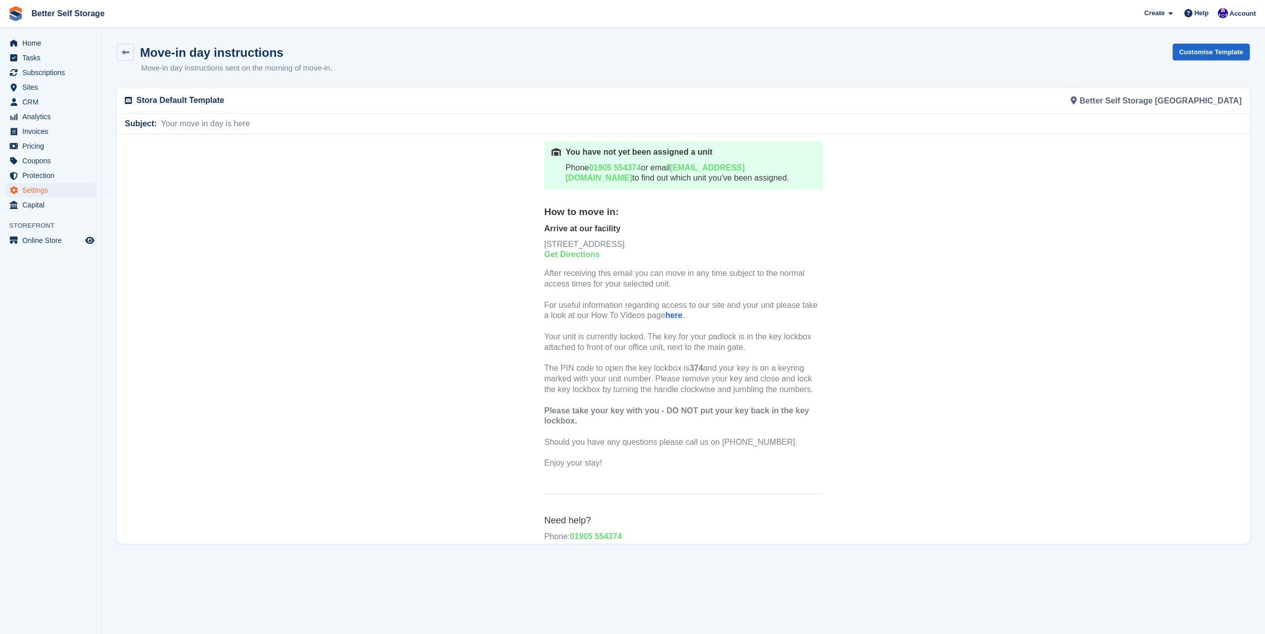
scroll to position [186, 0]
click at [124, 51] on icon at bounding box center [126, 53] width 8 height 8
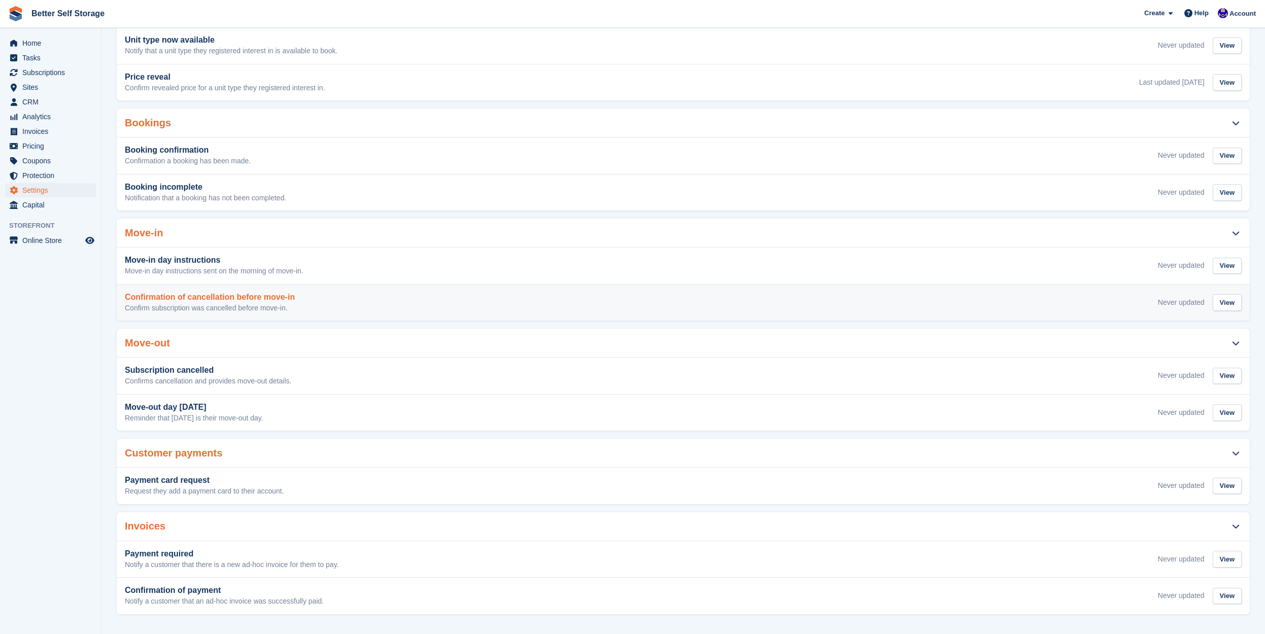
scroll to position [153, 0]
click at [296, 304] on div "Confirmation of cancellation before move-in Confirm subscription was cancelled …" at bounding box center [683, 303] width 1116 height 20
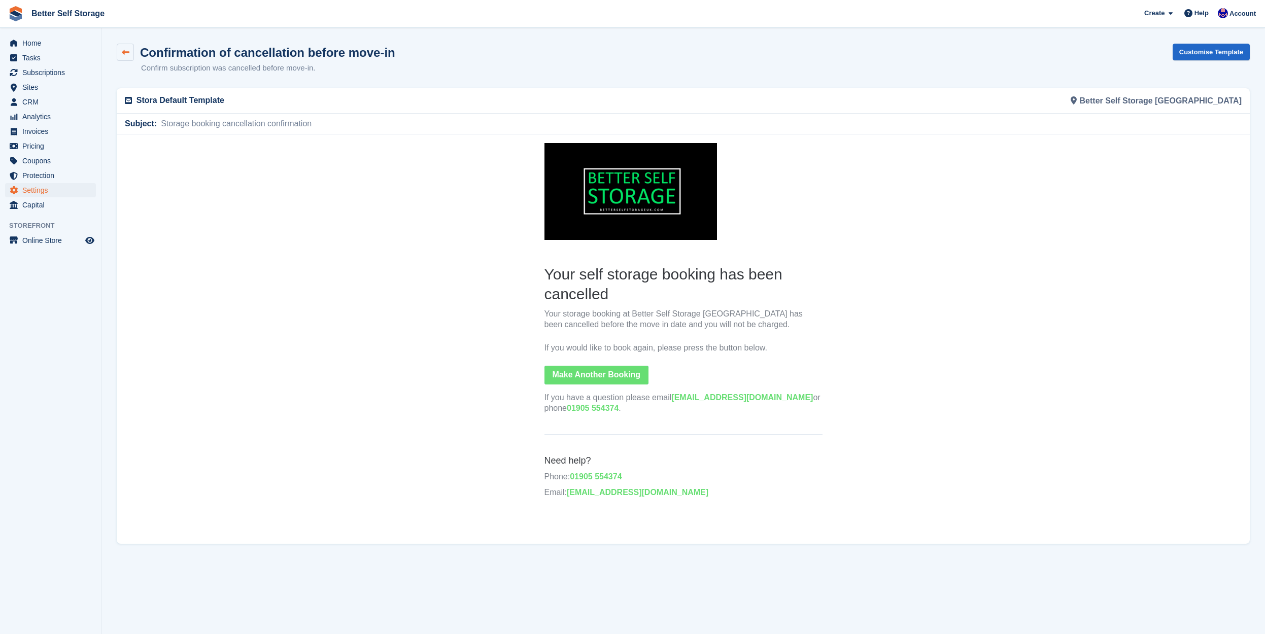
click at [124, 55] on icon at bounding box center [126, 53] width 8 height 8
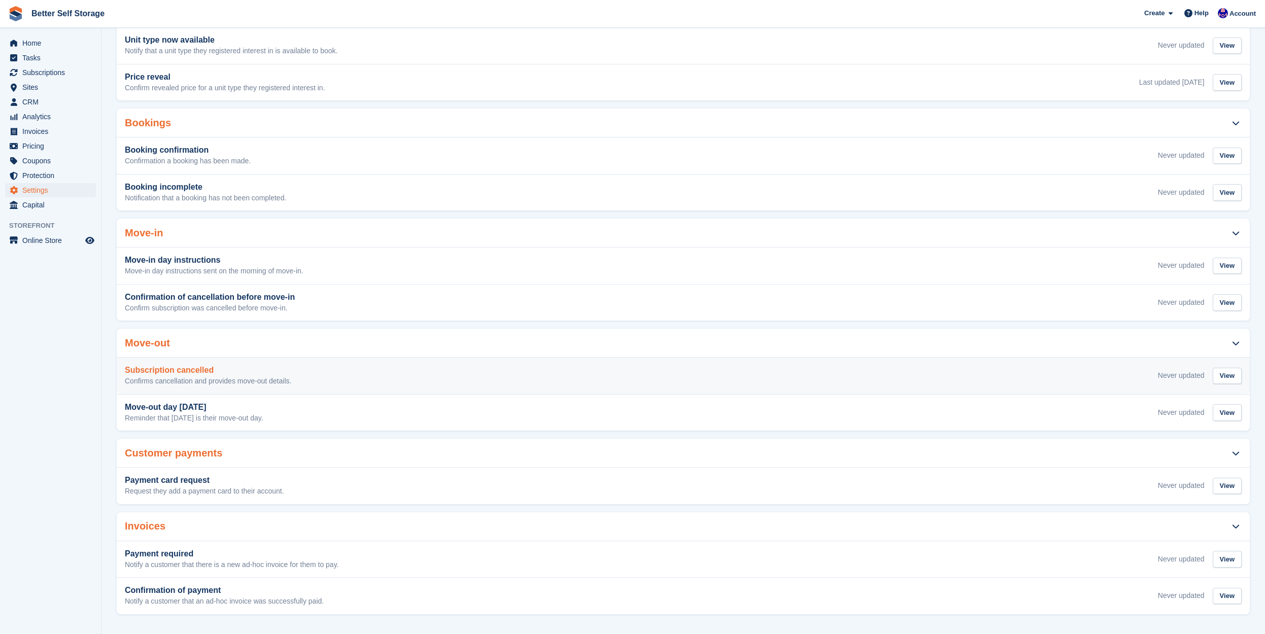
scroll to position [153, 0]
click at [301, 369] on div "Subscription cancelled Confirms cancellation and provides move-out details. Nev…" at bounding box center [683, 376] width 1116 height 20
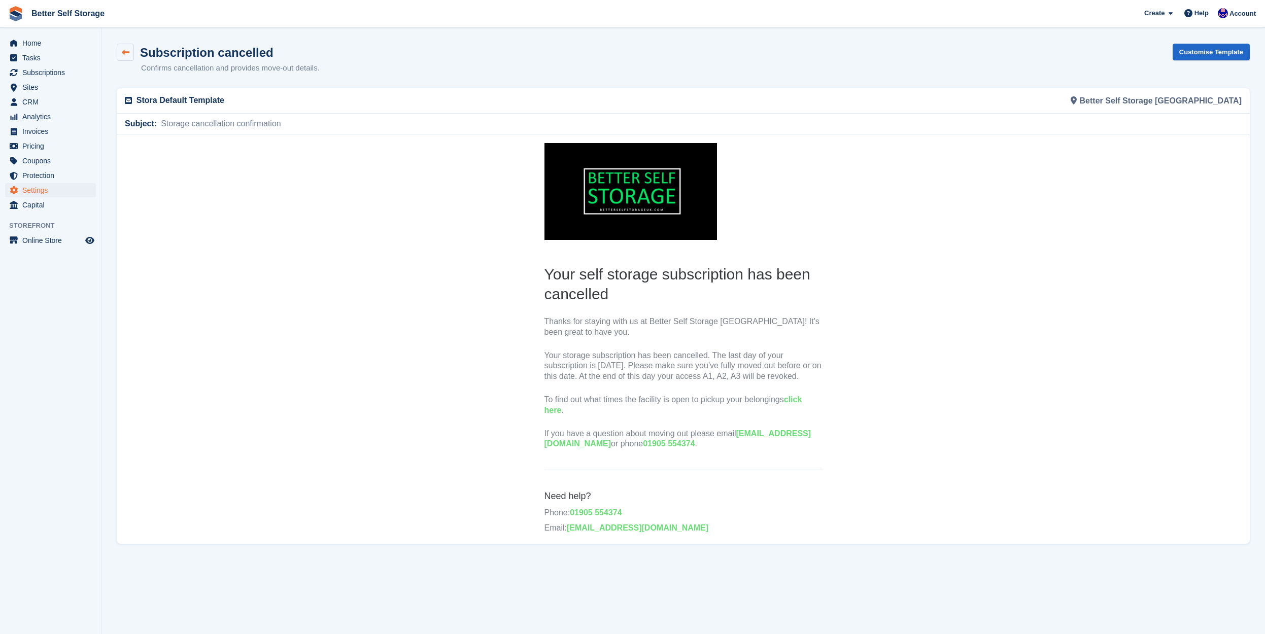
click at [122, 55] on icon at bounding box center [126, 53] width 8 height 8
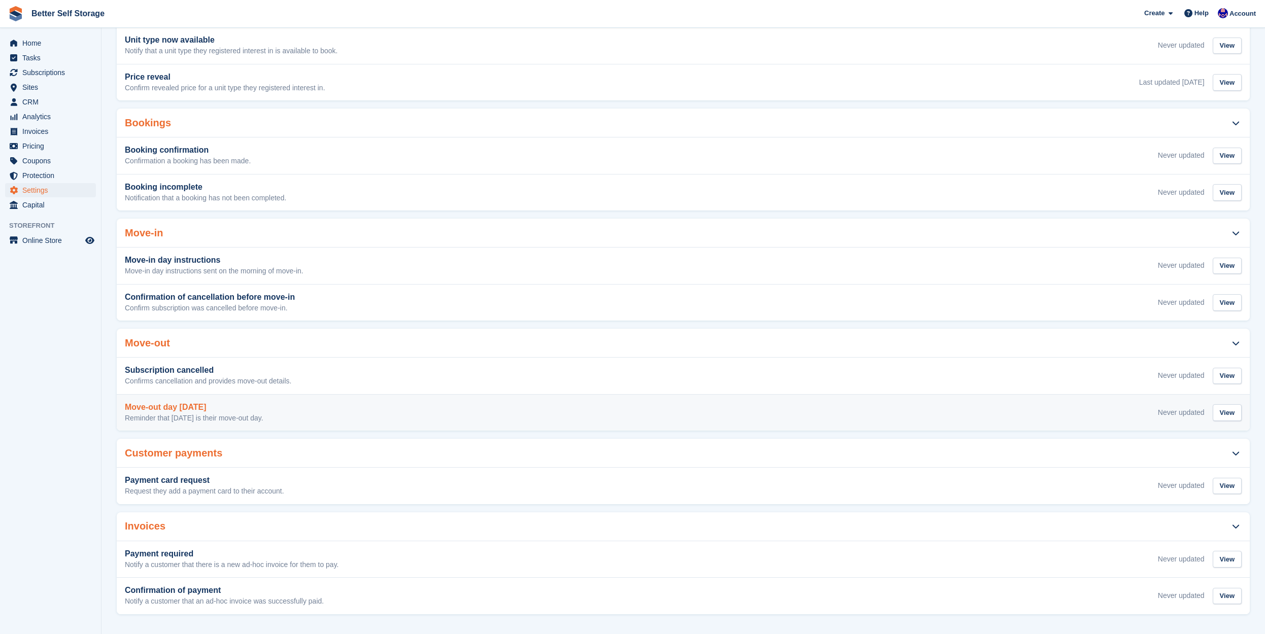
scroll to position [153, 0]
click at [344, 411] on div "Move-out day tomorrow Reminder that tomorrow is their move-out day. Never updat…" at bounding box center [683, 413] width 1116 height 20
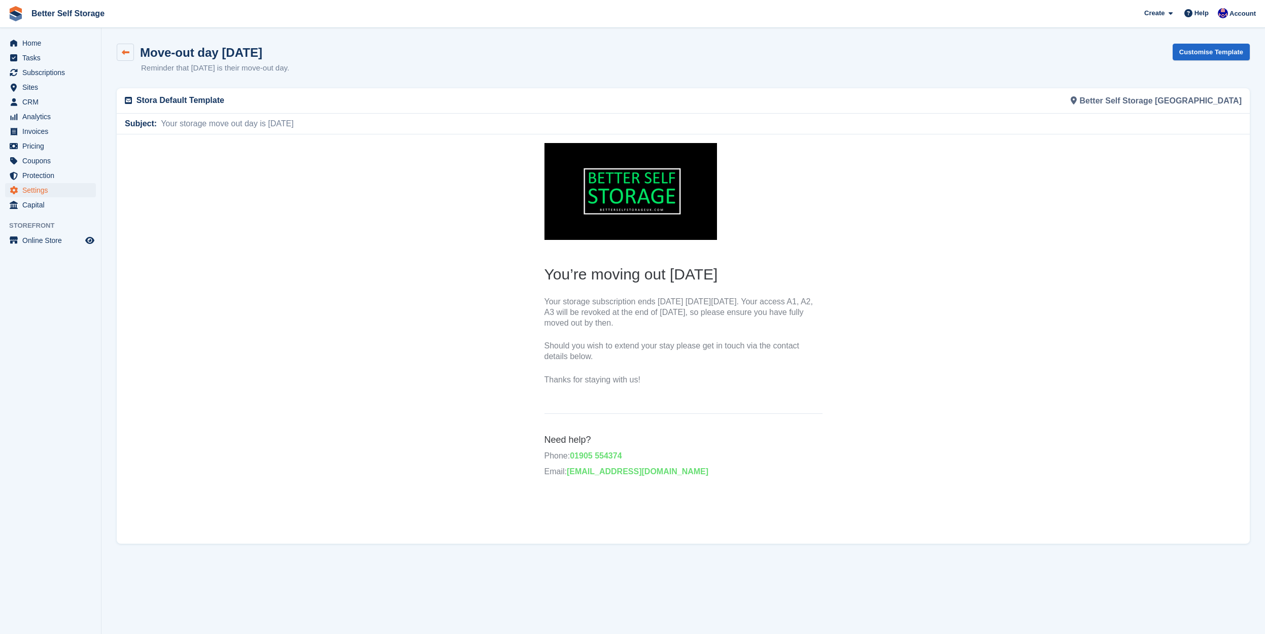
click at [126, 52] on icon at bounding box center [126, 53] width 8 height 8
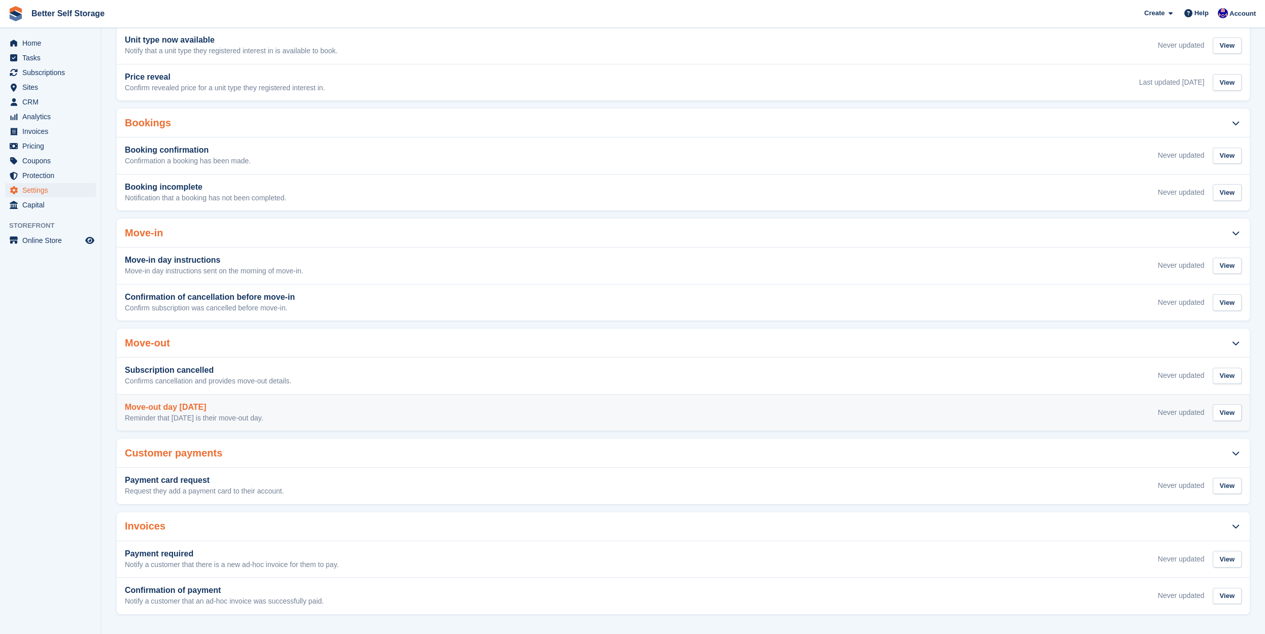
scroll to position [153, 0]
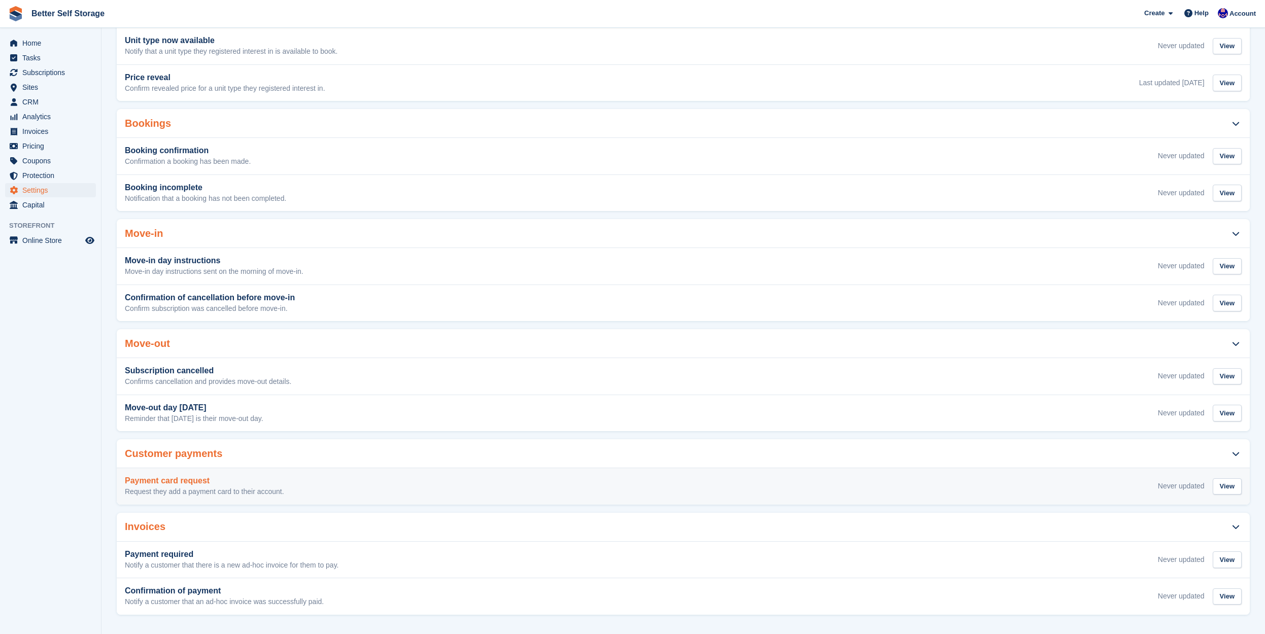
click at [366, 484] on div "Payment card request Request they add a payment card to their account. Never up…" at bounding box center [683, 486] width 1116 height 20
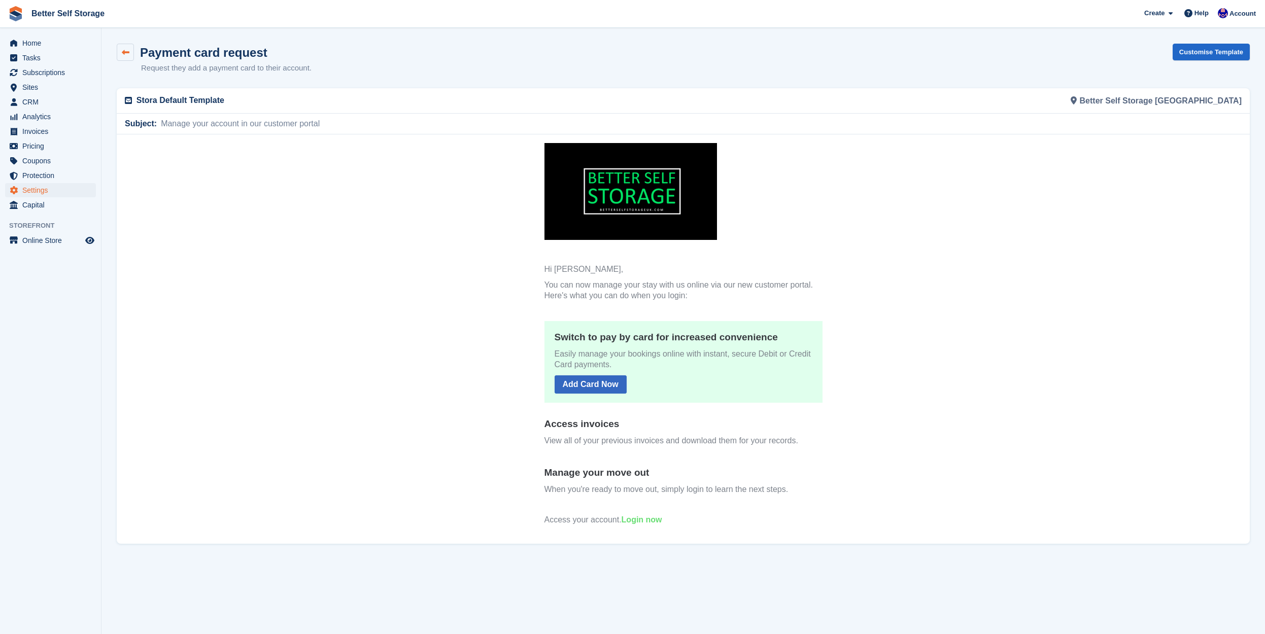
click at [123, 53] on icon at bounding box center [126, 53] width 8 height 8
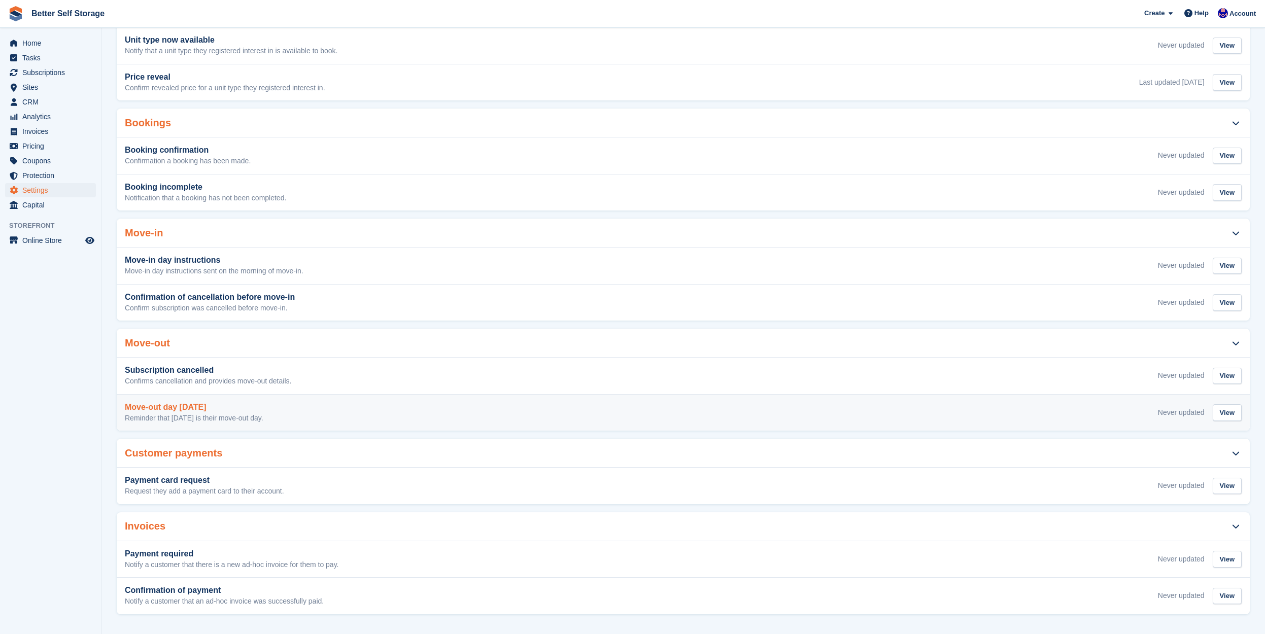
scroll to position [153, 0]
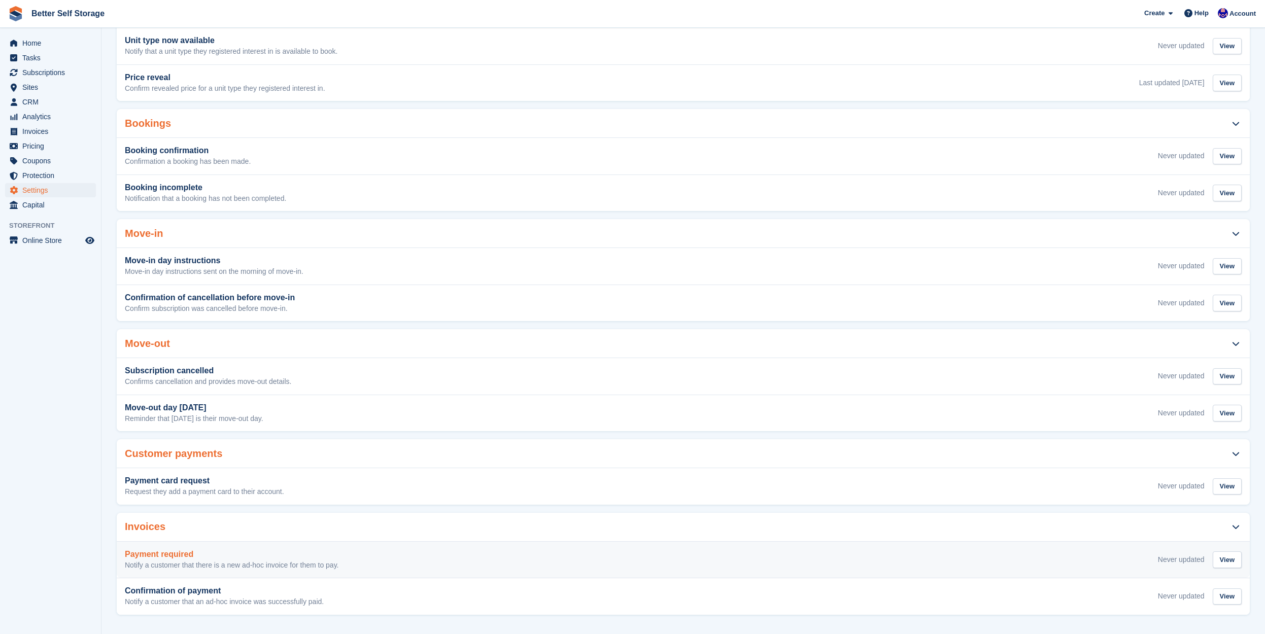
click at [261, 562] on p "Notify a customer that there is a new ad-hoc invoice for them to pay." at bounding box center [232, 565] width 214 height 9
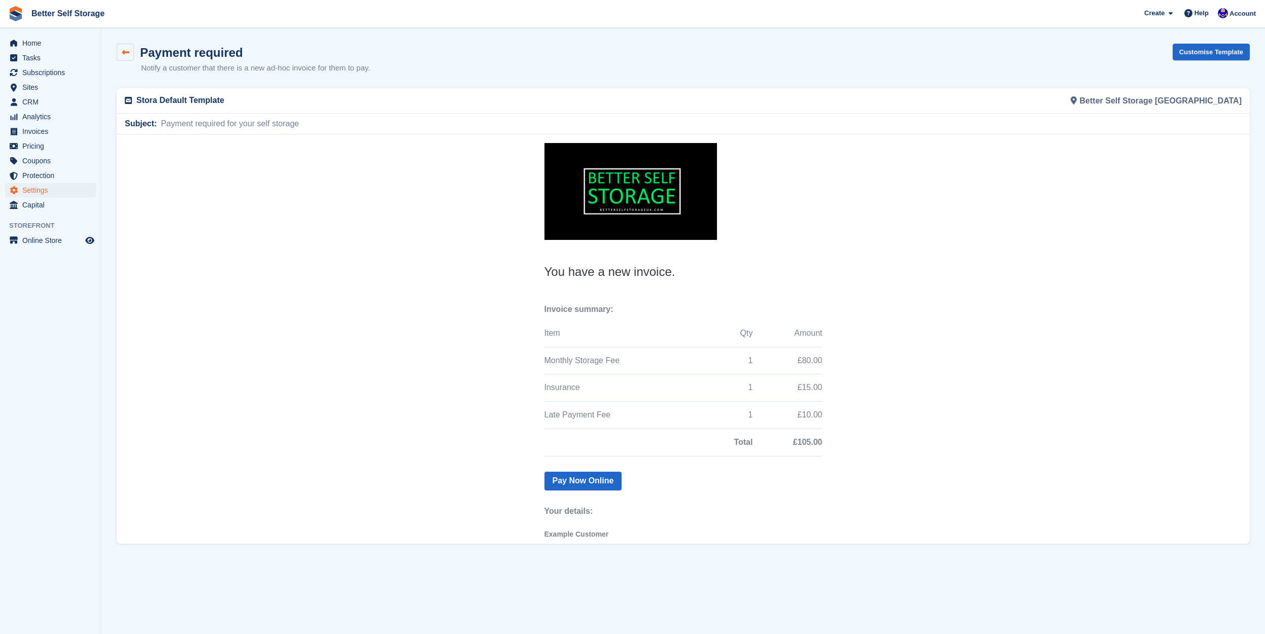
click at [122, 50] on icon at bounding box center [126, 53] width 8 height 8
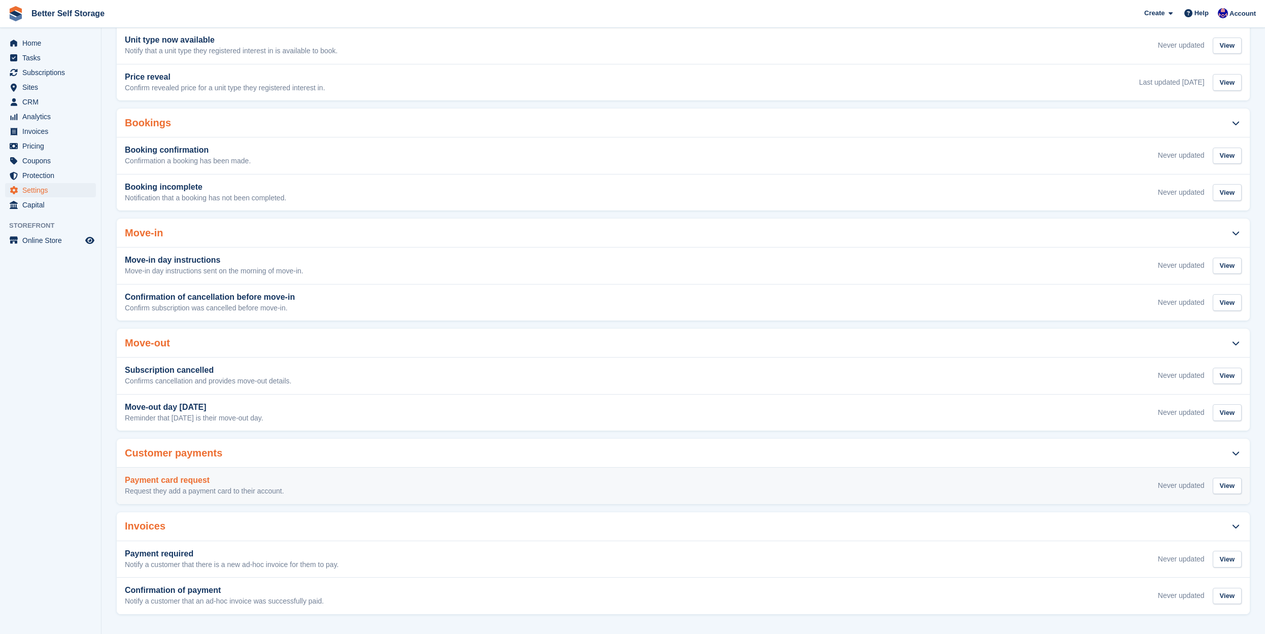
scroll to position [153, 0]
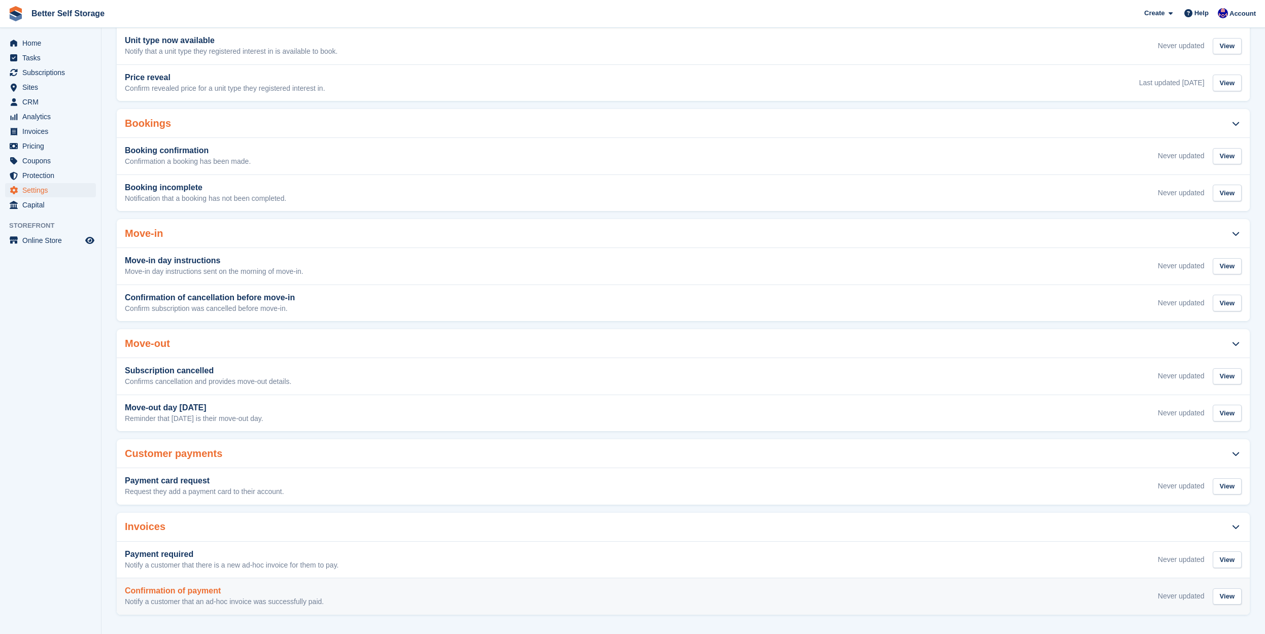
click at [260, 608] on div "Confirmation of payment Notify a customer that an ad-hoc invoice was successful…" at bounding box center [683, 596] width 1133 height 37
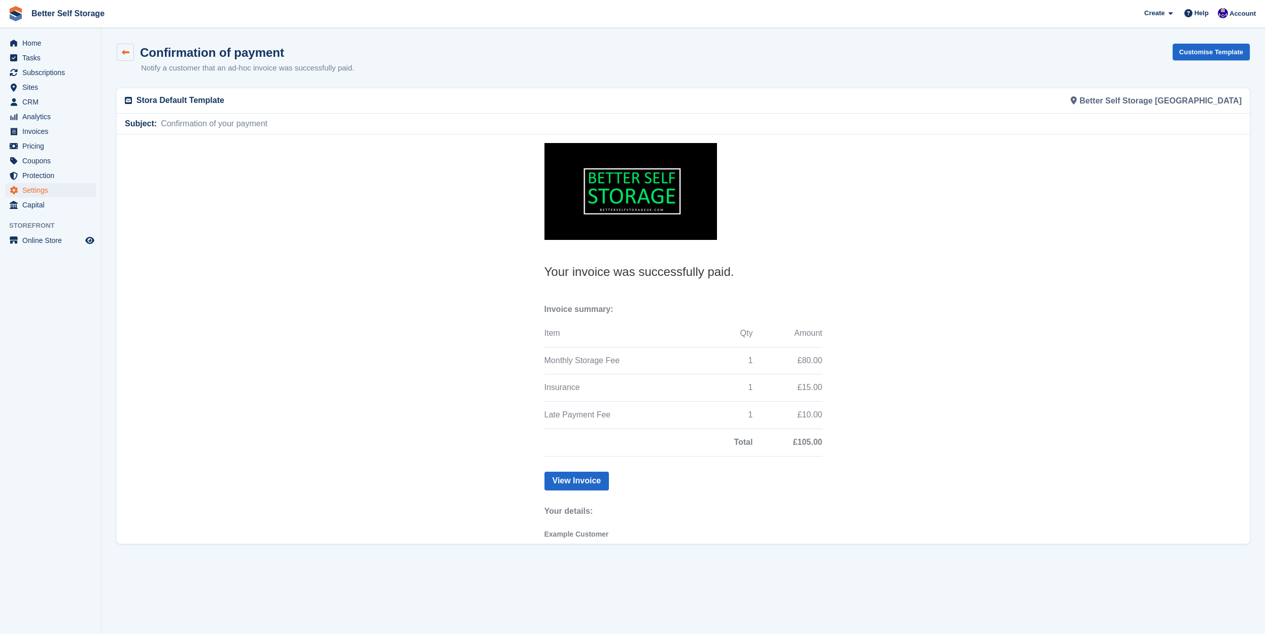
click at [129, 53] on icon at bounding box center [126, 53] width 8 height 8
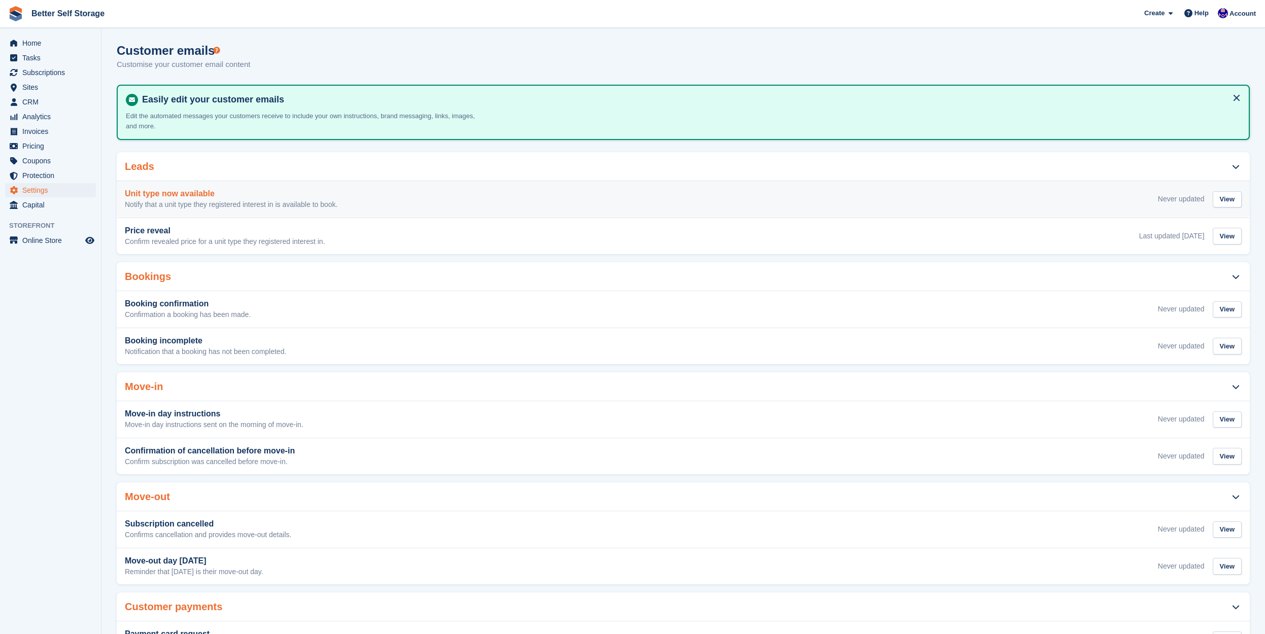
click at [225, 204] on p "Notify that a unit type they registered interest in is available to book." at bounding box center [231, 204] width 213 height 9
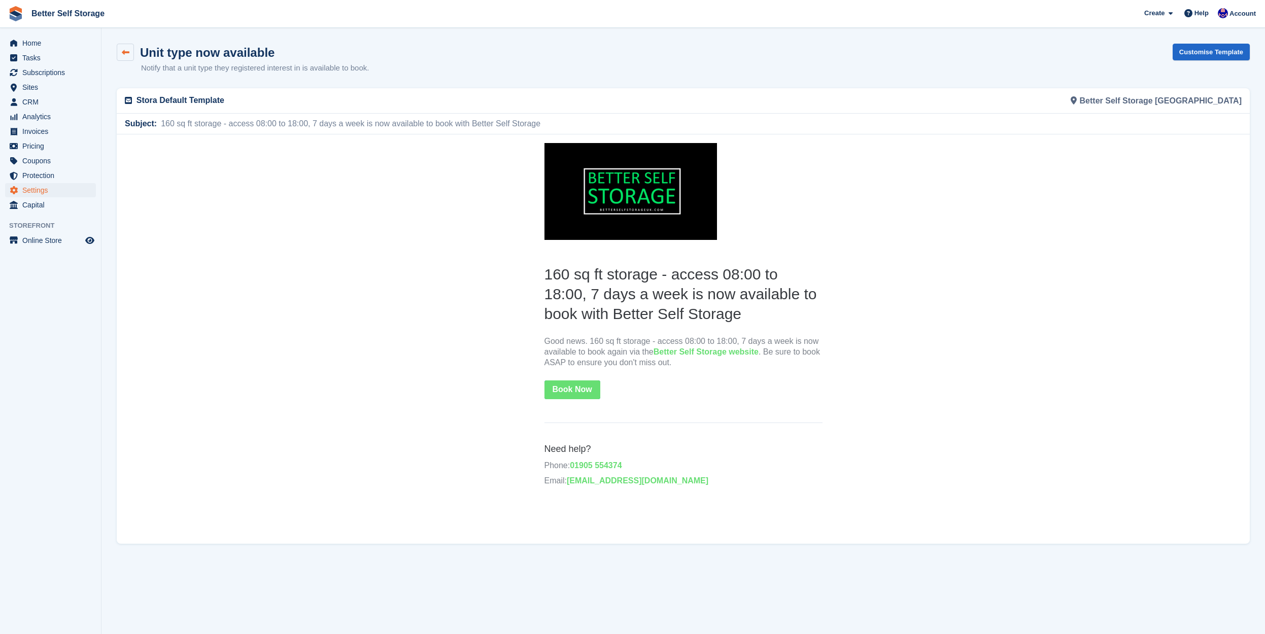
click at [122, 49] on icon at bounding box center [126, 53] width 8 height 8
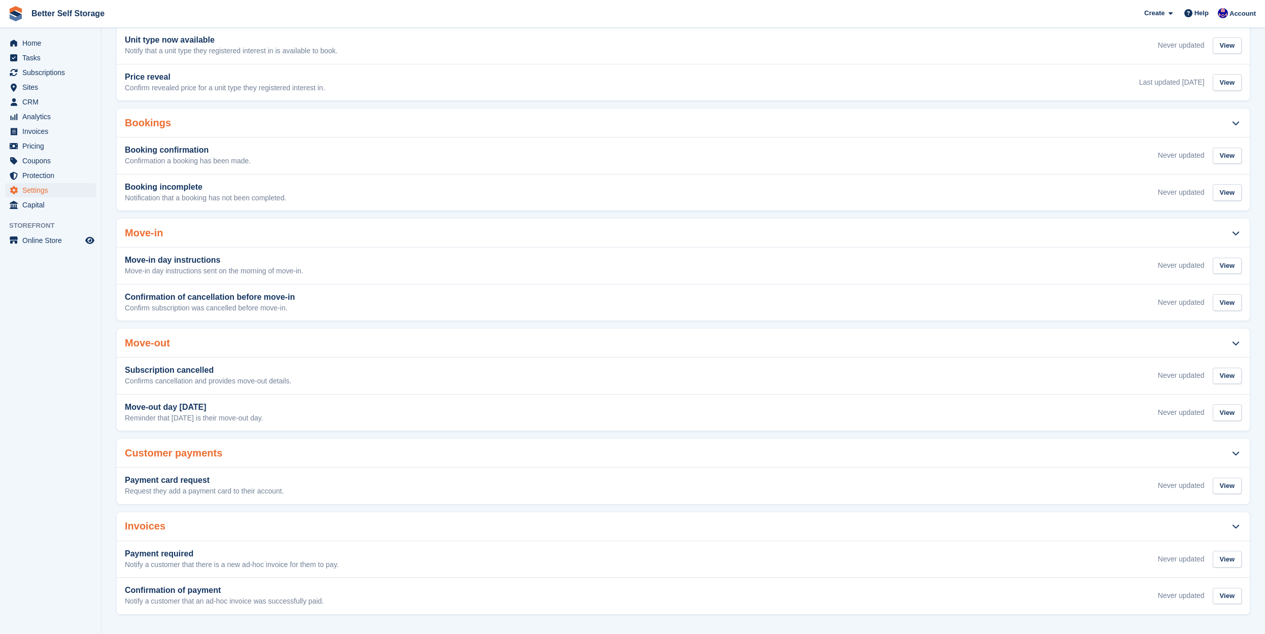
scroll to position [153, 0]
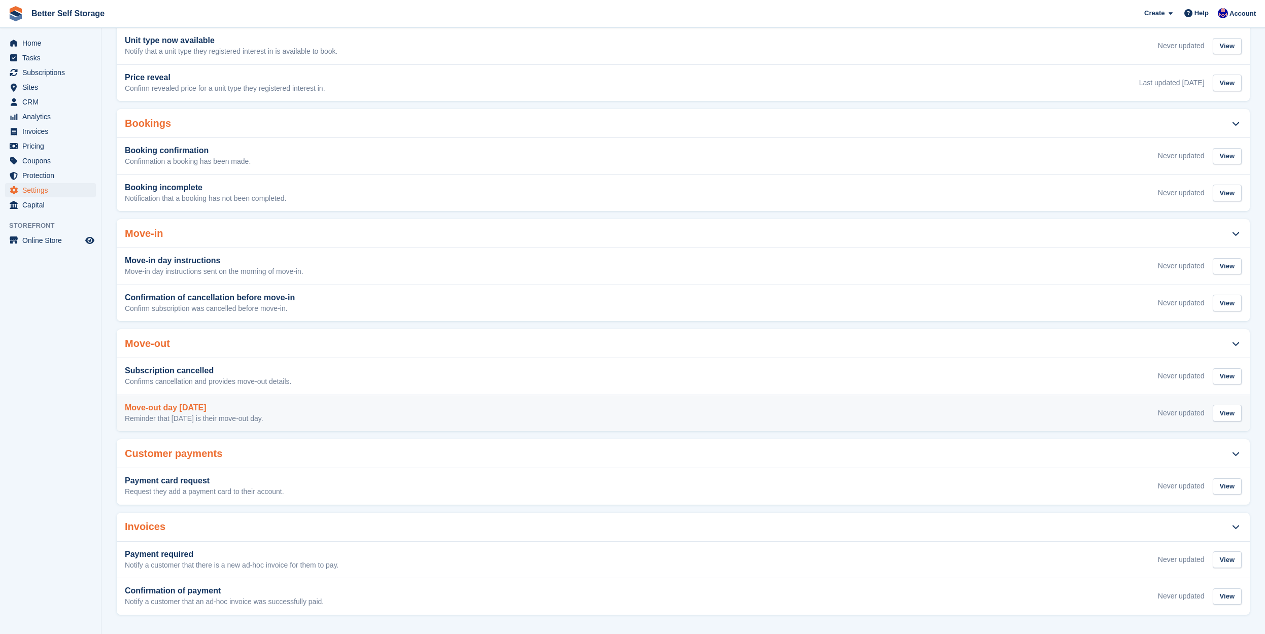
click at [214, 416] on p "Reminder that tomorrow is their move-out day." at bounding box center [194, 418] width 138 height 9
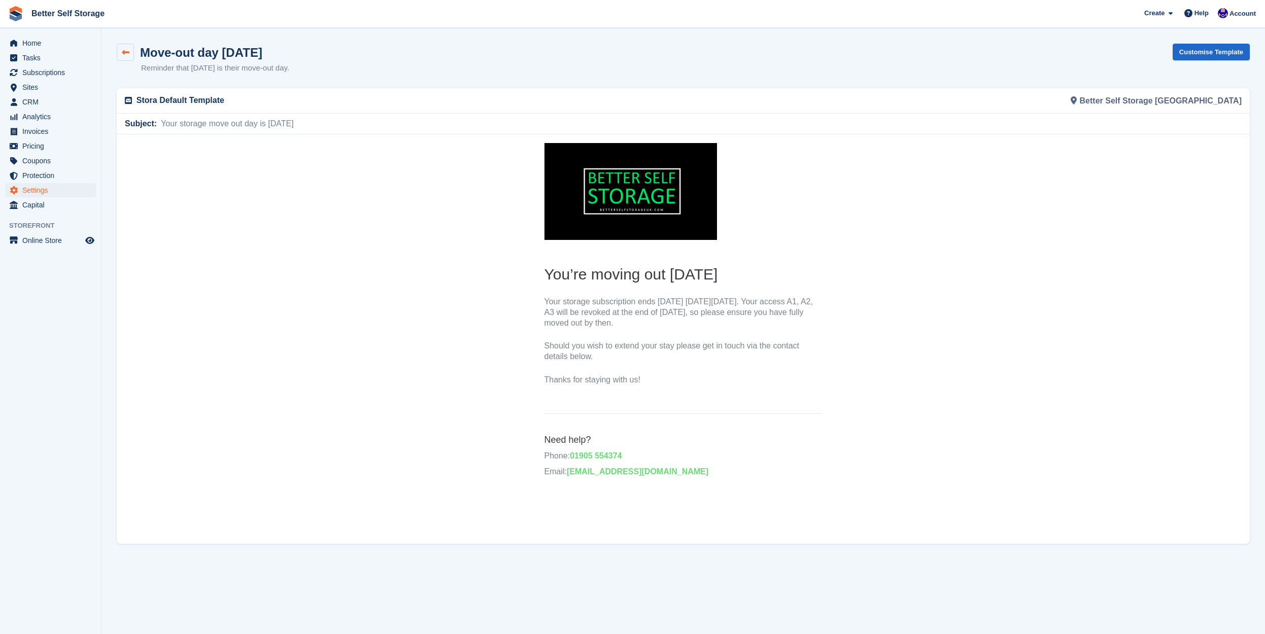
click at [123, 54] on icon at bounding box center [126, 53] width 8 height 8
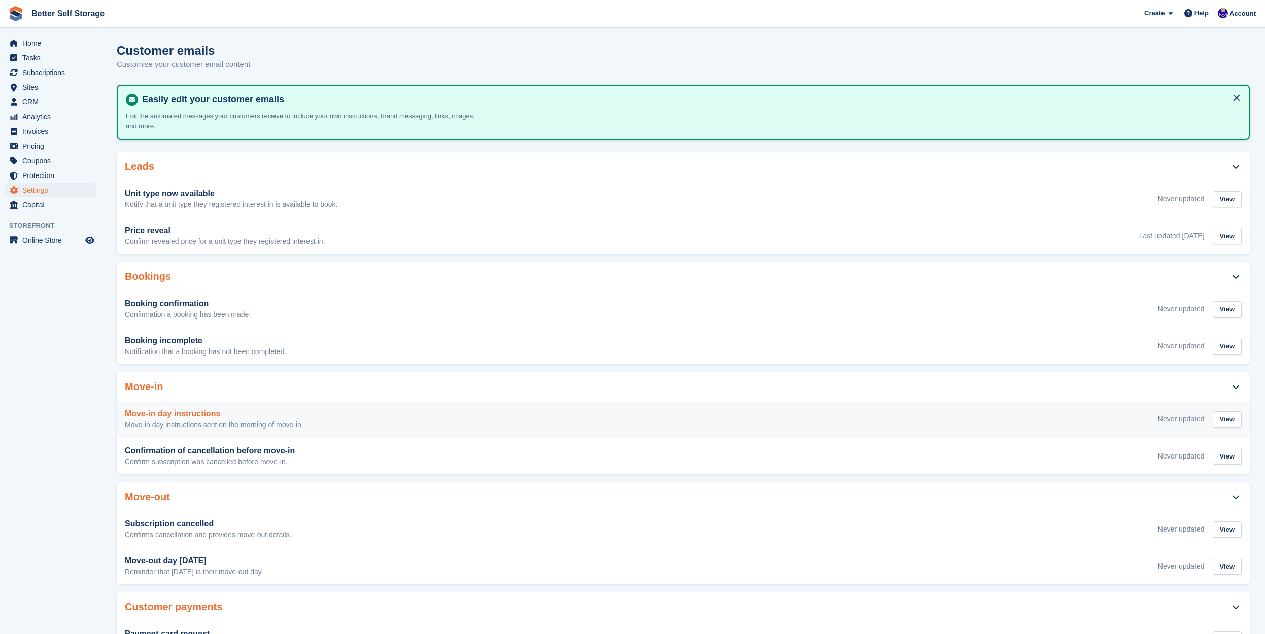
click at [243, 414] on h3 "Move-in day instructions" at bounding box center [214, 413] width 179 height 9
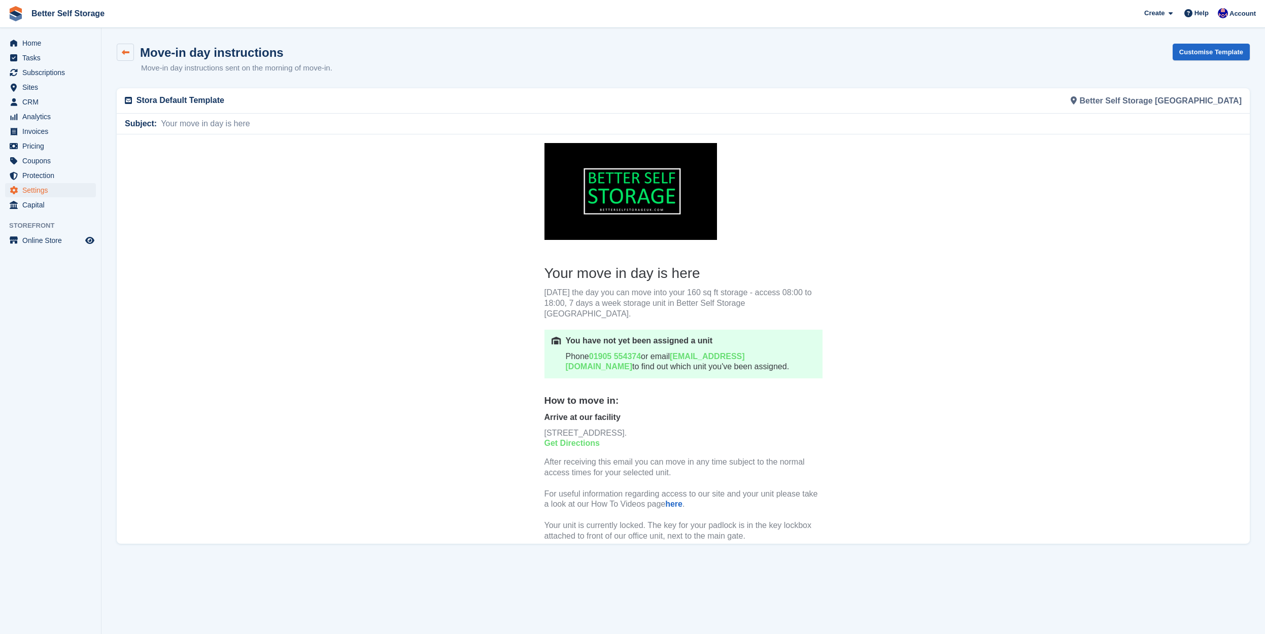
click at [129, 53] on link at bounding box center [125, 52] width 17 height 17
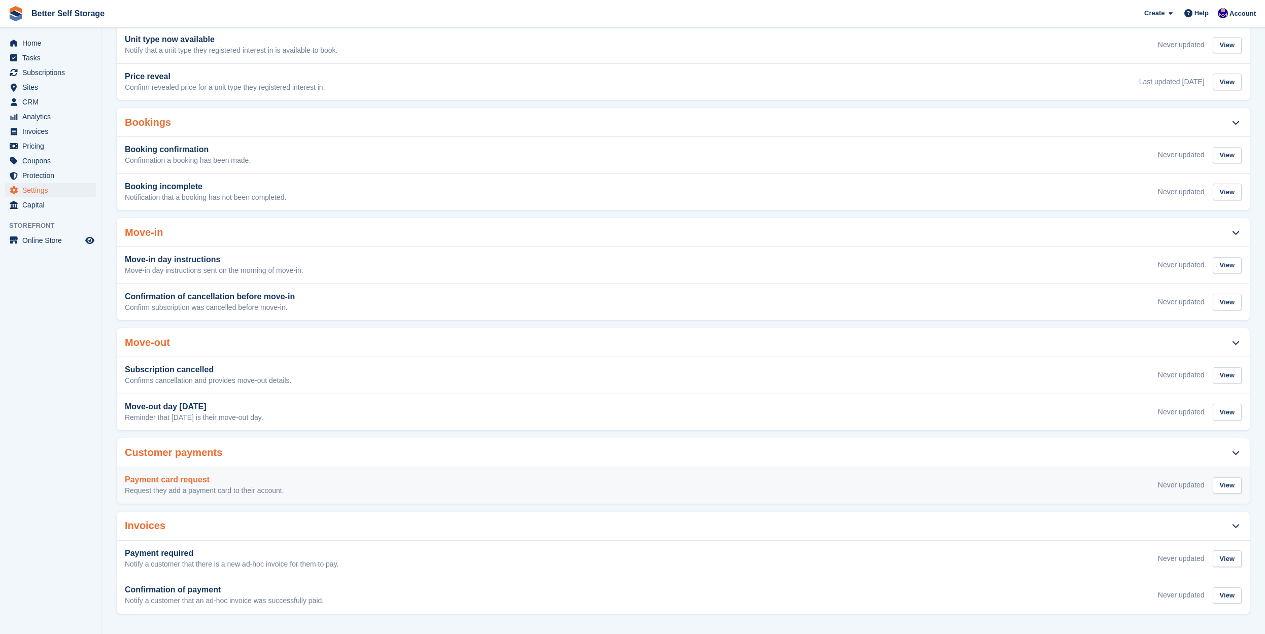
scroll to position [153, 0]
click at [240, 476] on h3 "Payment card request" at bounding box center [204, 480] width 159 height 9
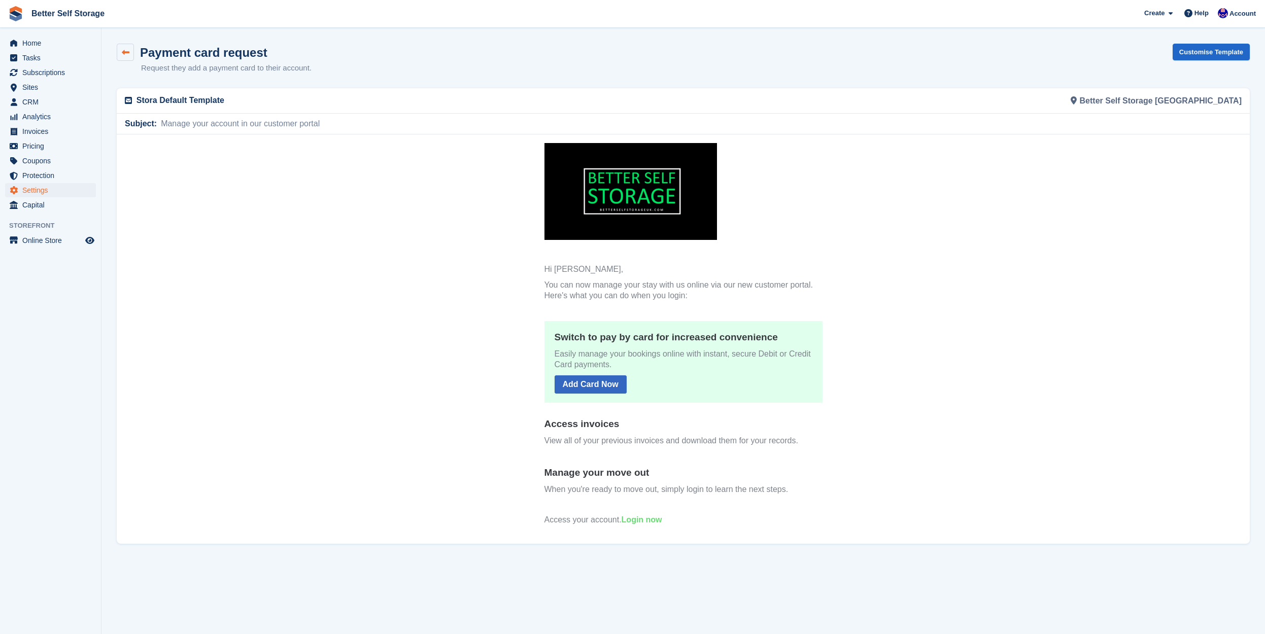
click at [117, 56] on link at bounding box center [125, 52] width 17 height 17
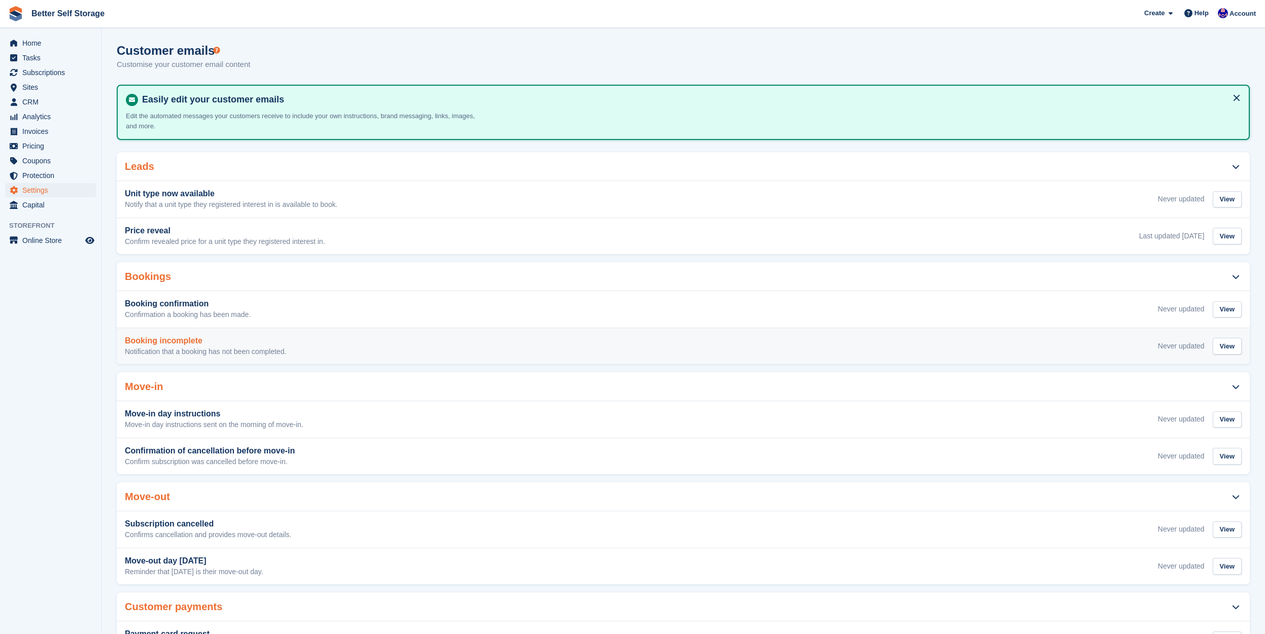
click at [265, 338] on h3 "Booking incomplete" at bounding box center [205, 340] width 161 height 9
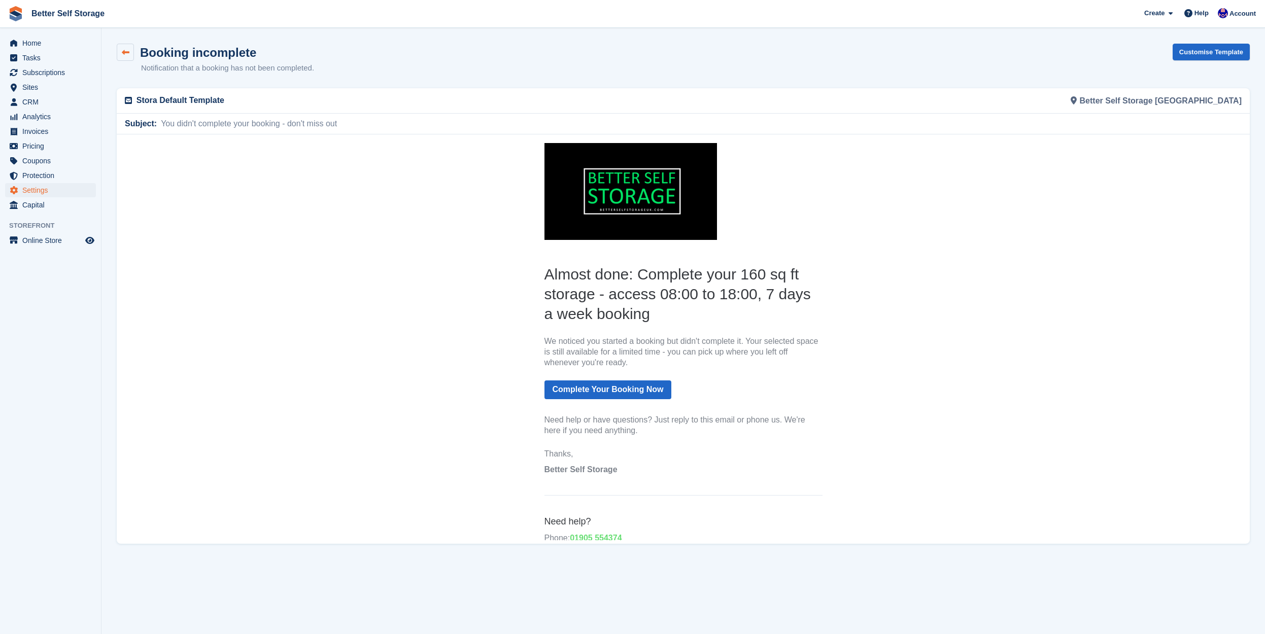
click at [123, 49] on icon at bounding box center [126, 53] width 8 height 8
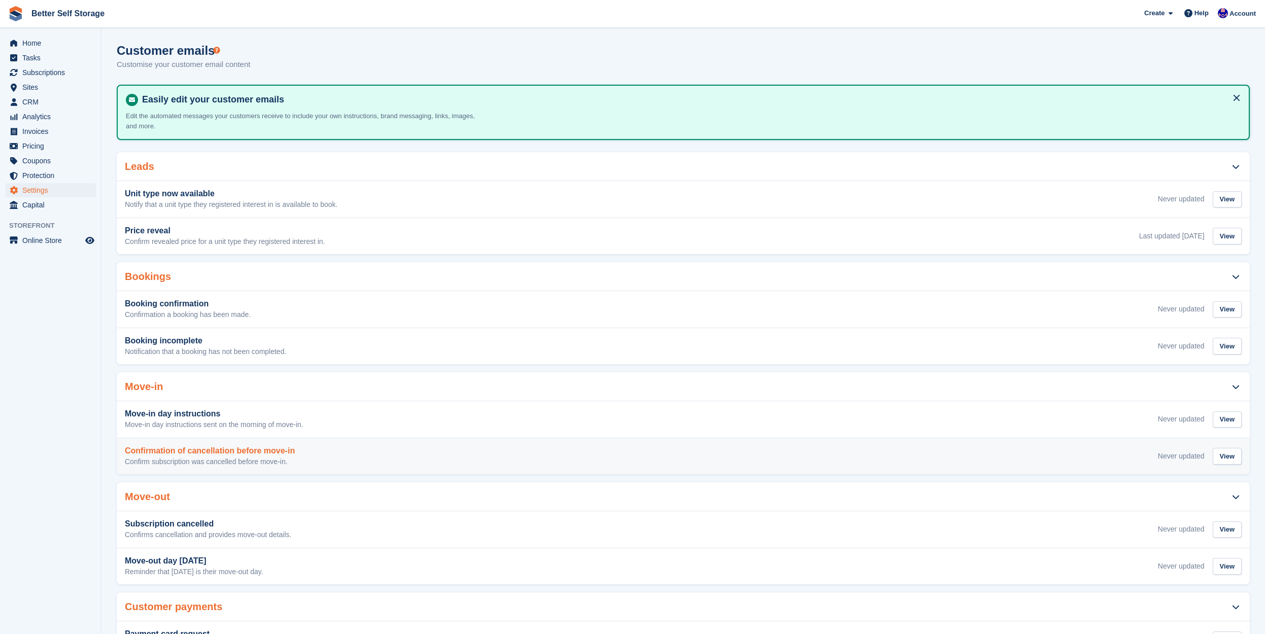
click at [315, 453] on div "Confirmation of cancellation before move-in Confirm subscription was cancelled …" at bounding box center [683, 456] width 1116 height 20
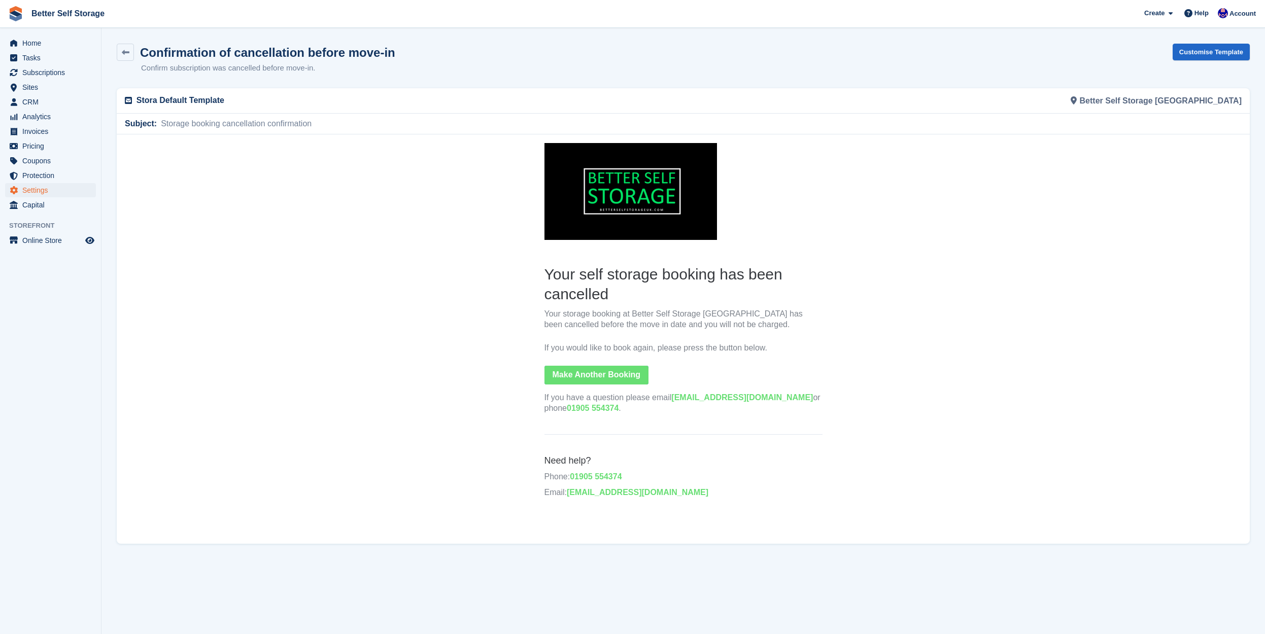
drag, startPoint x: 388, startPoint y: 53, endPoint x: 143, endPoint y: 53, distance: 245.5
click at [143, 53] on div "Confirmation of cancellation before move-in Confirm subscription was cancelled …" at bounding box center [683, 65] width 1133 height 43
copy h1 "Confirmation of cancellation before move-in"
click at [62, 15] on link "Better Self Storage" at bounding box center [67, 13] width 81 height 17
